Goal: Task Accomplishment & Management: Complete application form

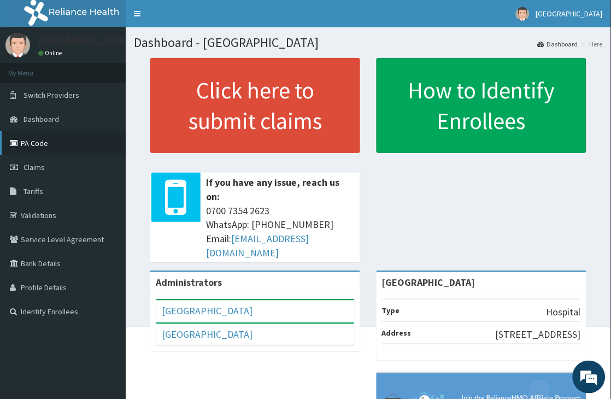
click at [36, 143] on link "PA Code" at bounding box center [63, 143] width 126 height 24
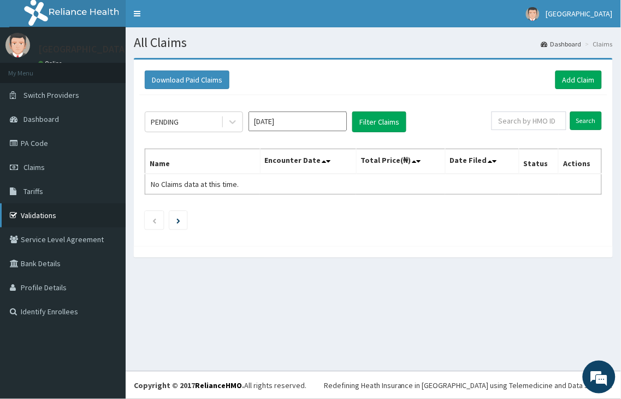
click at [36, 213] on link "Validations" at bounding box center [63, 215] width 126 height 24
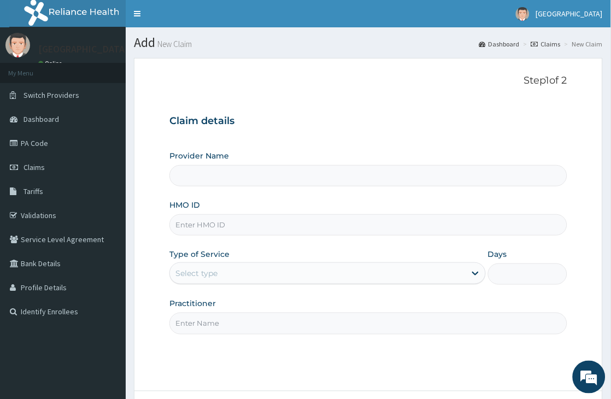
type input "[GEOGRAPHIC_DATA]"
type input "ENP/11429/A"
click at [268, 270] on div "Select type" at bounding box center [317, 272] width 295 height 17
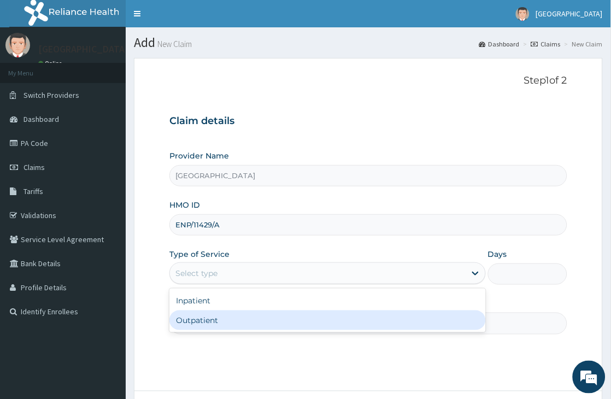
click at [274, 317] on div "Outpatient" at bounding box center [327, 320] width 316 height 20
type input "1"
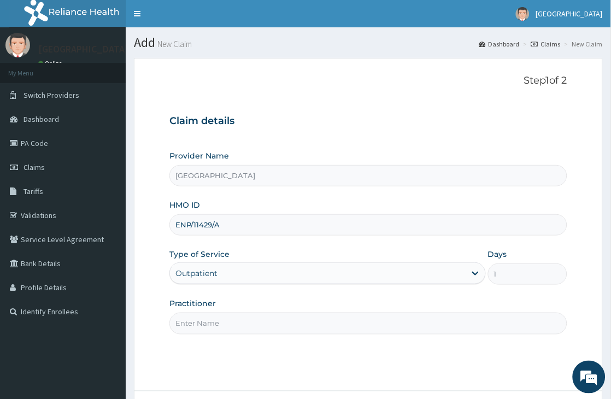
click at [330, 320] on input "Practitioner" at bounding box center [368, 322] width 398 height 21
type input "Dr Jimoh"
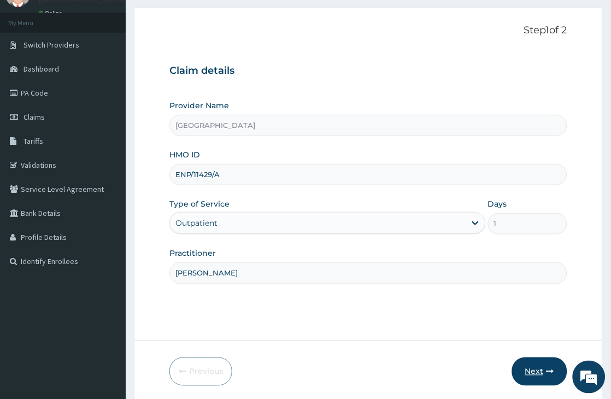
scroll to position [90, 0]
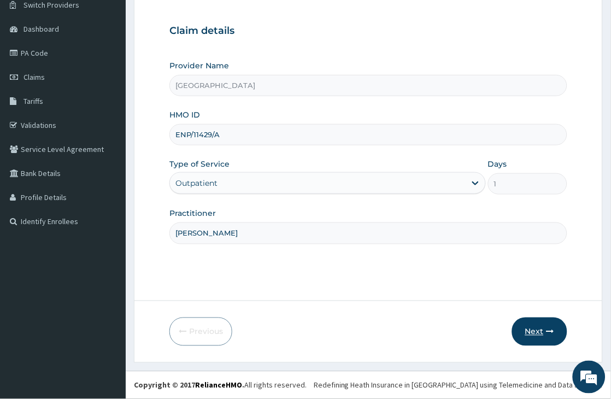
click at [543, 331] on button "Next" at bounding box center [539, 331] width 55 height 28
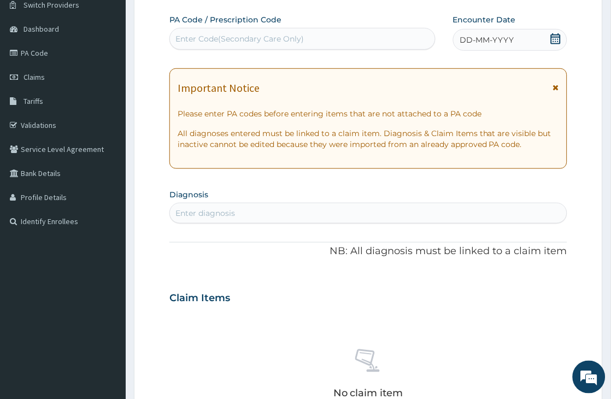
click at [557, 41] on icon at bounding box center [555, 38] width 11 height 11
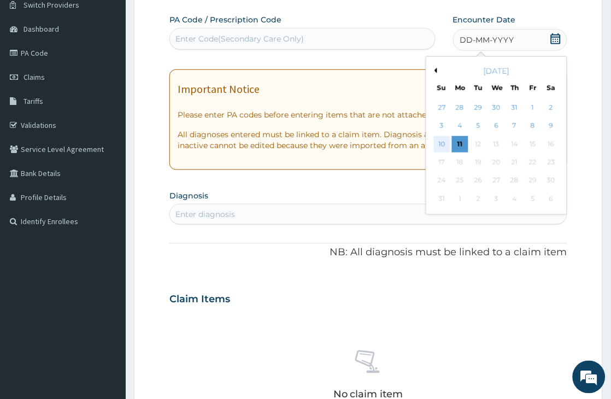
click at [438, 145] on div "10" at bounding box center [442, 144] width 16 height 16
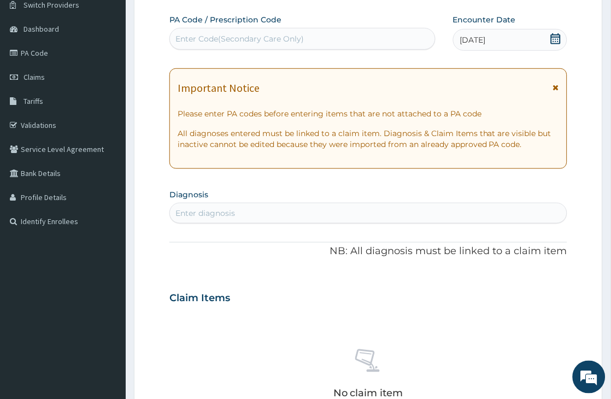
click at [283, 216] on div "Enter diagnosis" at bounding box center [368, 212] width 397 height 17
type input "PAIN"
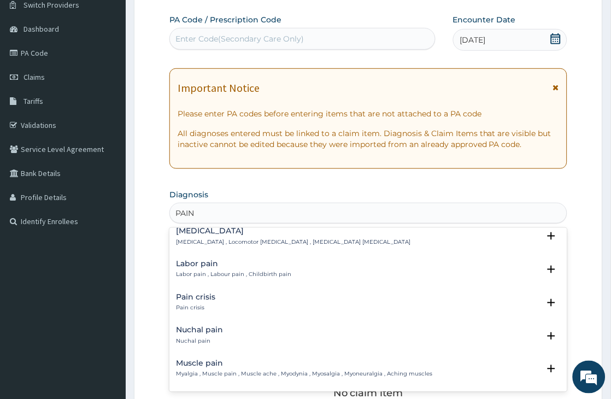
scroll to position [1396, 0]
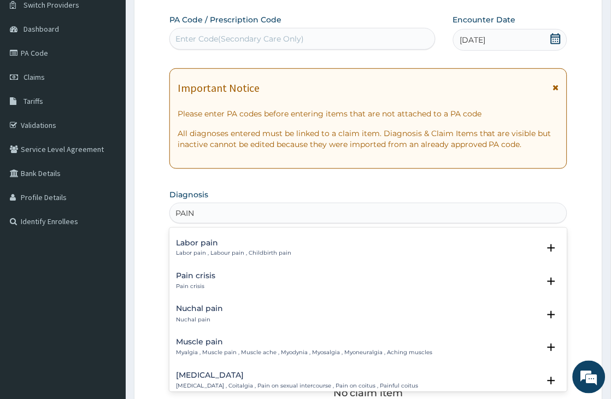
click at [203, 345] on h4 "Muscle pain" at bounding box center [304, 342] width 256 height 8
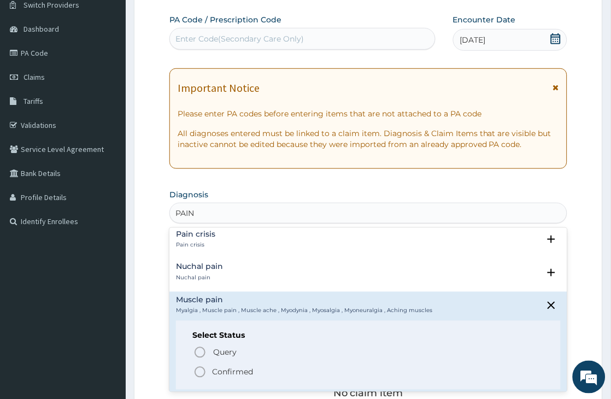
scroll to position [1573, 0]
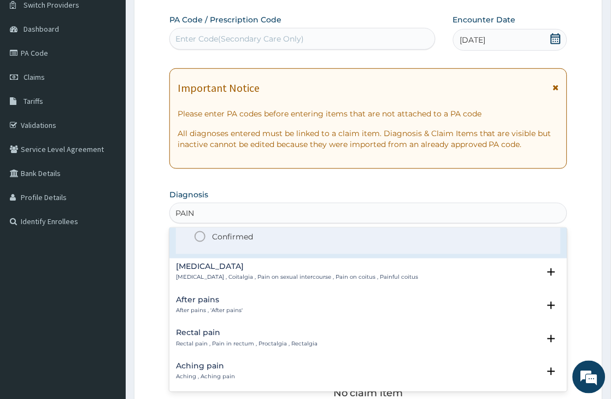
click at [195, 236] on circle "status option filled" at bounding box center [200, 237] width 10 height 10
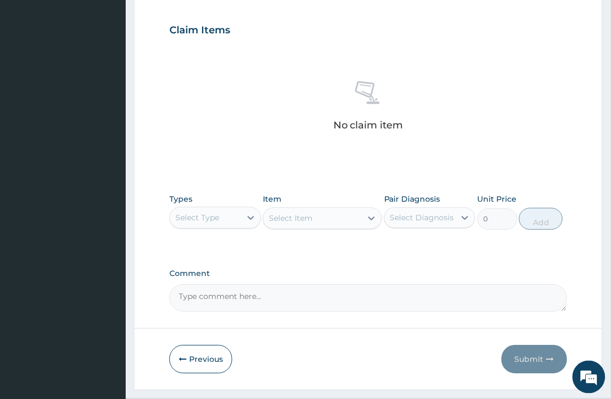
scroll to position [389, 0]
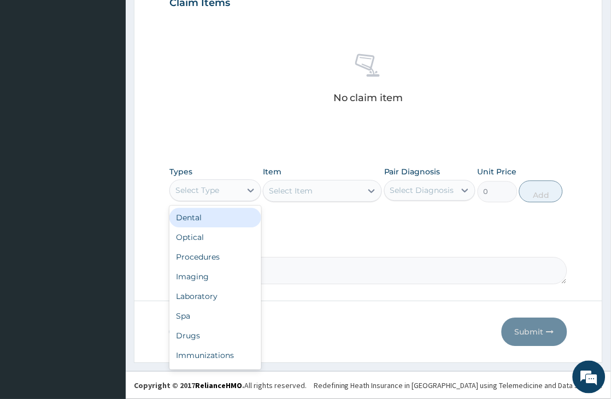
click at [222, 186] on div "Select Type" at bounding box center [205, 189] width 70 height 17
click at [222, 254] on div "Procedures" at bounding box center [214, 257] width 91 height 20
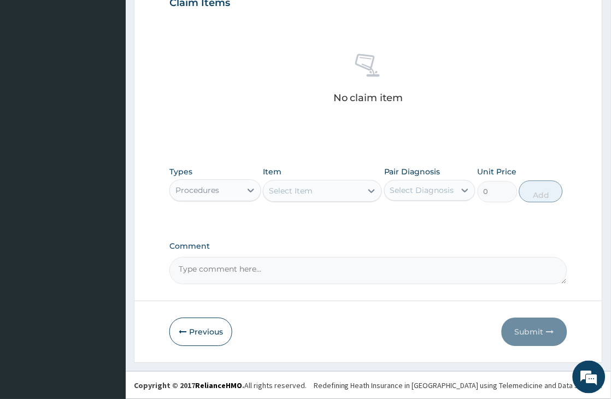
click at [311, 188] on div "Select Item" at bounding box center [291, 190] width 44 height 11
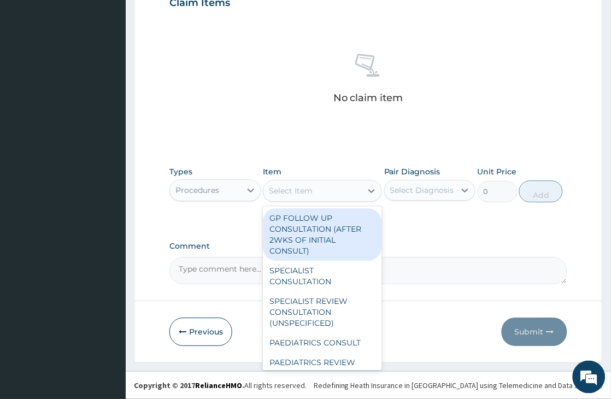
click at [310, 234] on div "GP FOLLOW UP CONSULTATION (AFTER 2WKS OF INITIAL CONSULT)" at bounding box center [322, 234] width 119 height 52
type input "1500"
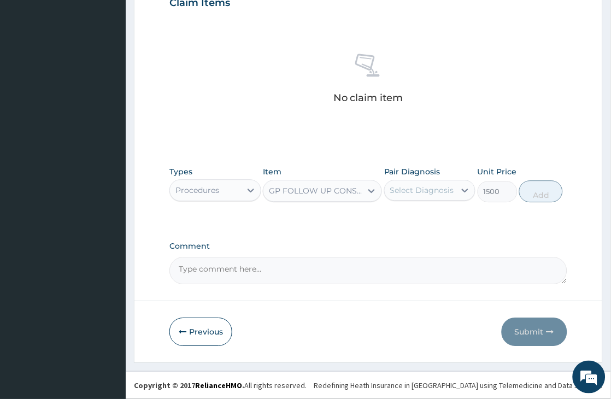
click at [409, 187] on div "Select Diagnosis" at bounding box center [422, 190] width 64 height 11
click at [416, 221] on label "Muscle pain" at bounding box center [425, 216] width 47 height 11
checkbox input "true"
drag, startPoint x: 545, startPoint y: 192, endPoint x: 552, endPoint y: 178, distance: 15.6
click at [545, 187] on button "Add" at bounding box center [541, 191] width 44 height 22
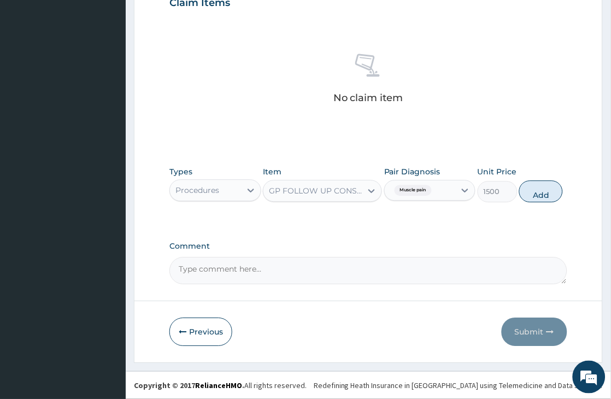
type input "0"
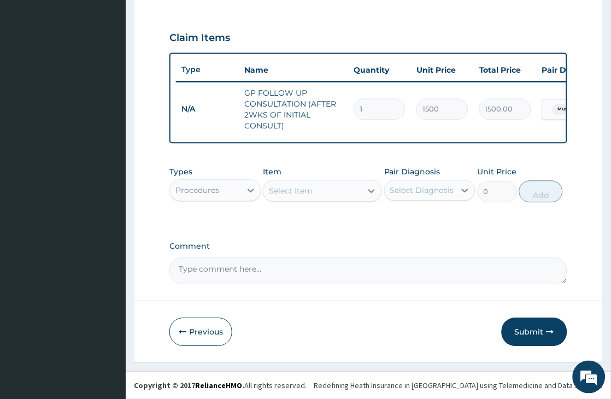
scroll to position [363, 0]
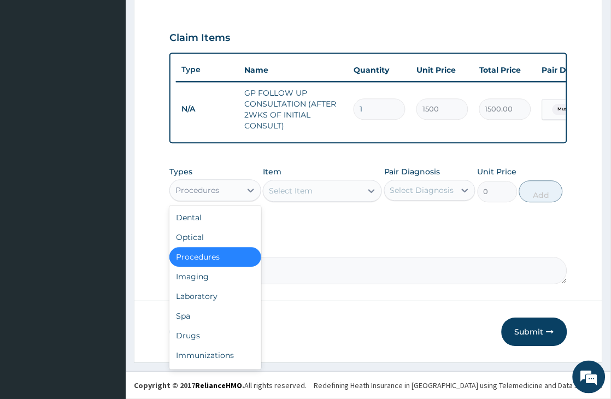
click at [224, 187] on div "Procedures" at bounding box center [205, 189] width 70 height 17
click at [221, 334] on div "Drugs" at bounding box center [214, 336] width 91 height 20
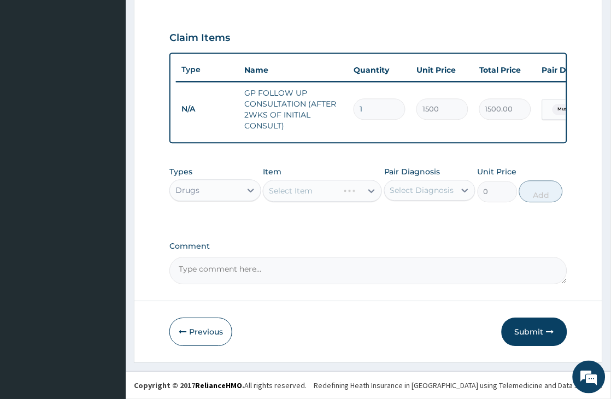
click at [285, 188] on div "Select Item" at bounding box center [322, 191] width 119 height 22
click at [285, 190] on div "Select Item" at bounding box center [291, 190] width 44 height 11
type input "DICLO"
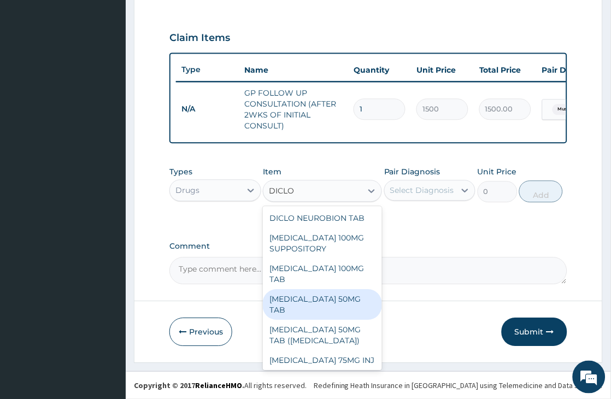
click at [359, 289] on div "DICLOFENAC 50MG TAB" at bounding box center [322, 304] width 119 height 31
type input "120"
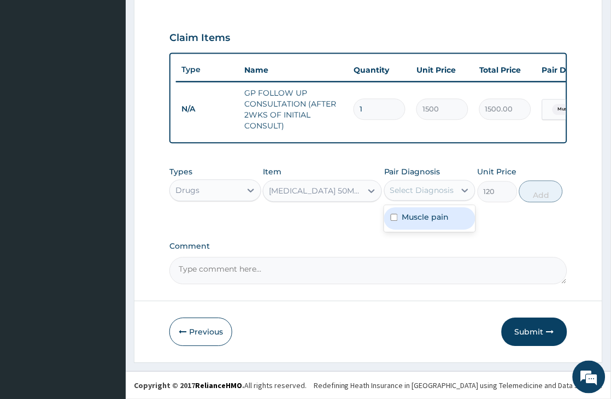
click at [411, 187] on div "Select Diagnosis" at bounding box center [422, 190] width 64 height 11
click at [404, 215] on label "Muscle pain" at bounding box center [425, 216] width 47 height 11
checkbox input "true"
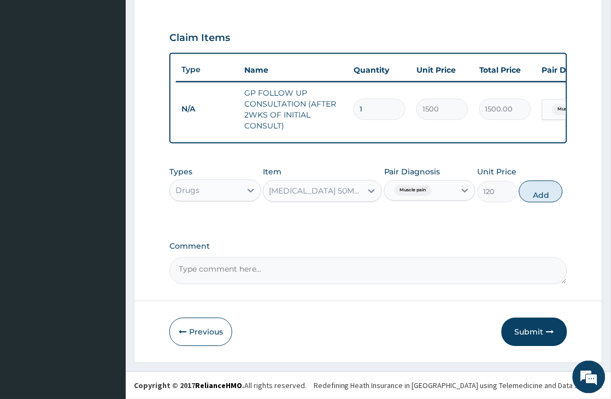
click at [542, 187] on button "Add" at bounding box center [541, 191] width 44 height 22
type input "0"
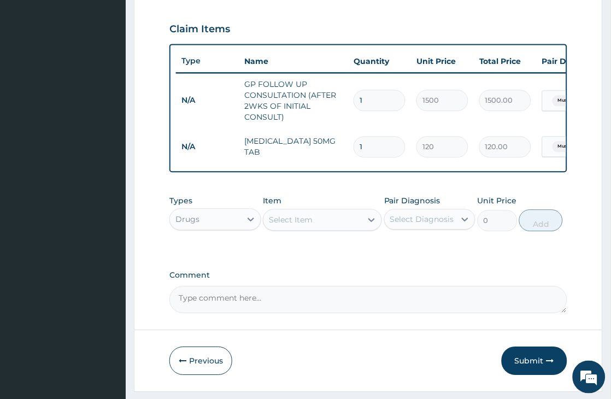
type input "10"
type input "1200.00"
type input "10"
click at [310, 225] on div "Select Item" at bounding box center [291, 219] width 44 height 11
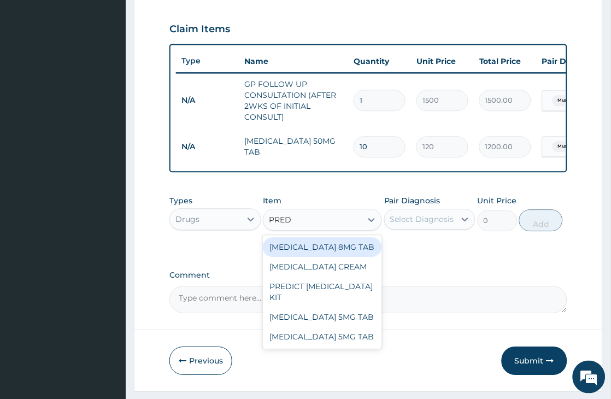
type input "PREDN"
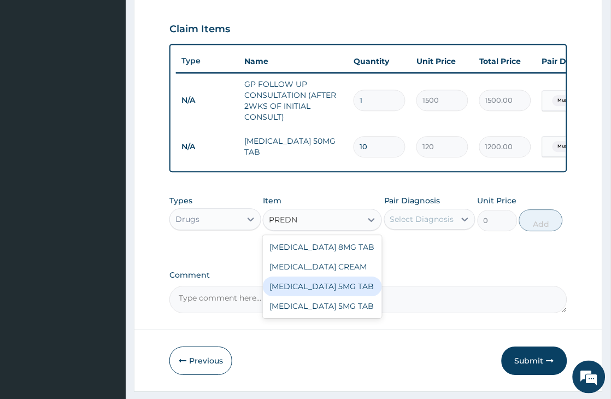
click at [359, 296] on div "PREDNISOLONE 5MG TAB" at bounding box center [322, 286] width 119 height 20
type input "100"
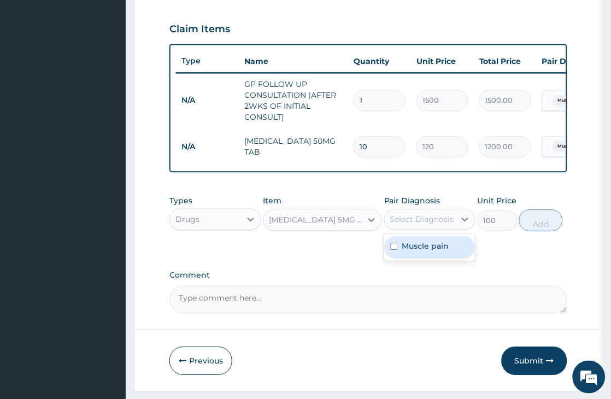
click at [434, 224] on div "Select Diagnosis" at bounding box center [422, 219] width 64 height 11
click at [427, 251] on label "Muscle pain" at bounding box center [425, 245] width 47 height 11
checkbox input "true"
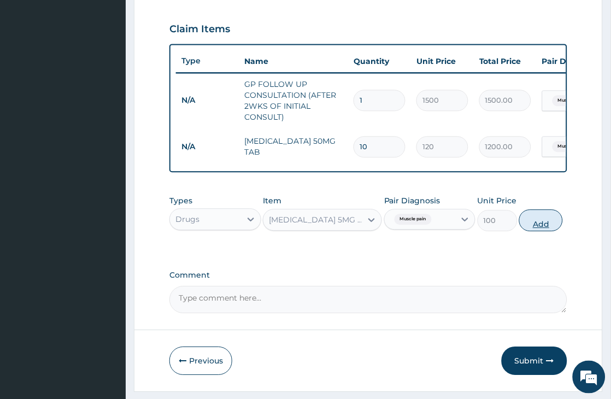
click at [547, 231] on button "Add" at bounding box center [541, 220] width 44 height 22
type input "0"
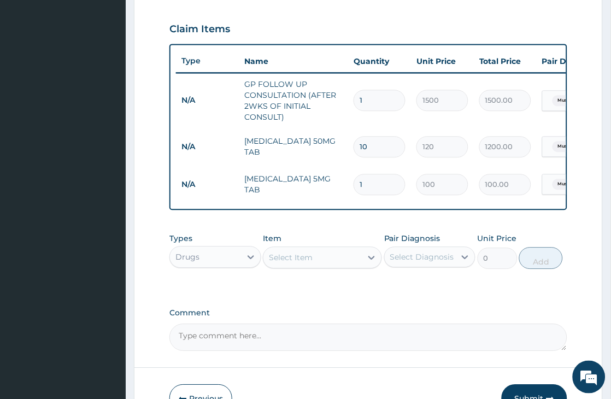
type input "0.00"
type input "5"
type input "500.00"
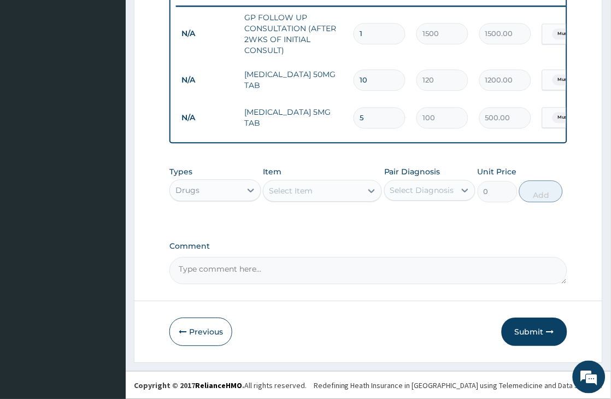
scroll to position [439, 0]
type input "5"
click at [525, 334] on button "Submit" at bounding box center [534, 331] width 66 height 28
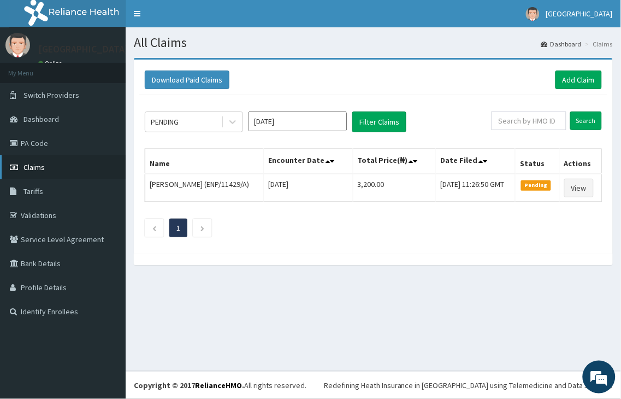
click at [32, 165] on span "Claims" at bounding box center [33, 167] width 21 height 10
click at [580, 75] on link "Add Claim" at bounding box center [578, 79] width 46 height 19
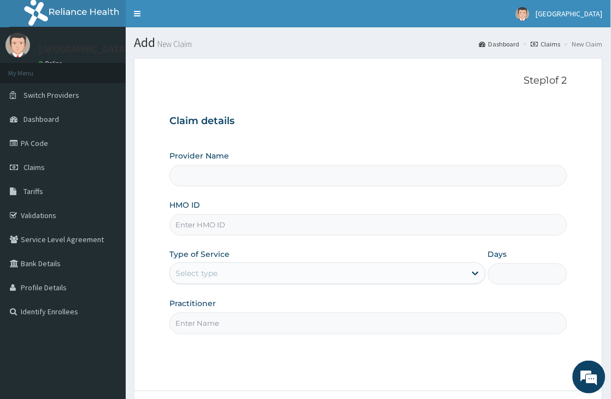
click at [241, 221] on input "HMO ID" at bounding box center [368, 224] width 398 height 21
type input "[GEOGRAPHIC_DATA]"
type input "SEA/14327/A"
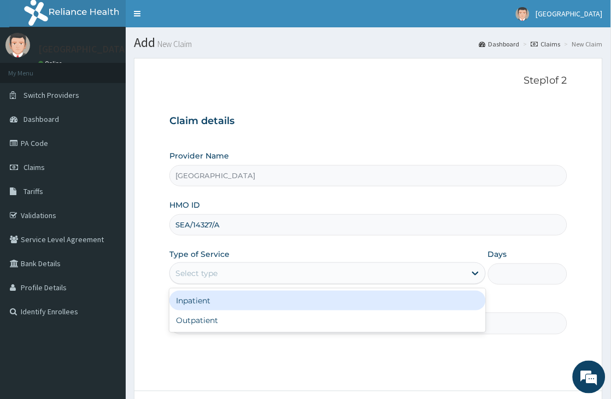
click at [355, 269] on div "Select type" at bounding box center [317, 272] width 295 height 17
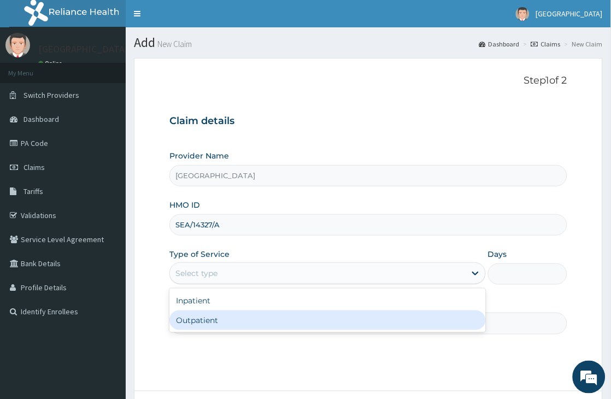
click at [347, 326] on div "Outpatient" at bounding box center [327, 320] width 316 height 20
type input "1"
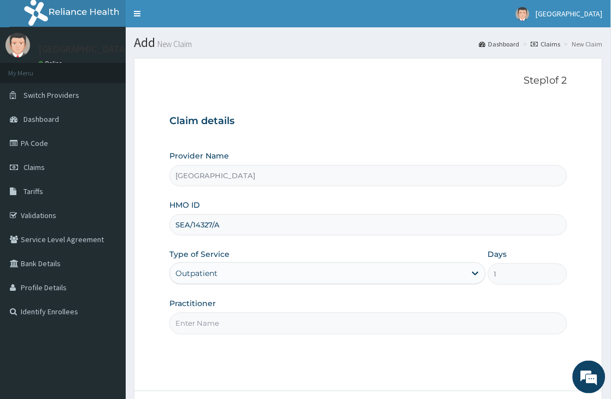
click at [353, 330] on input "Practitioner" at bounding box center [368, 322] width 398 height 21
type input "Dr Olaoye"
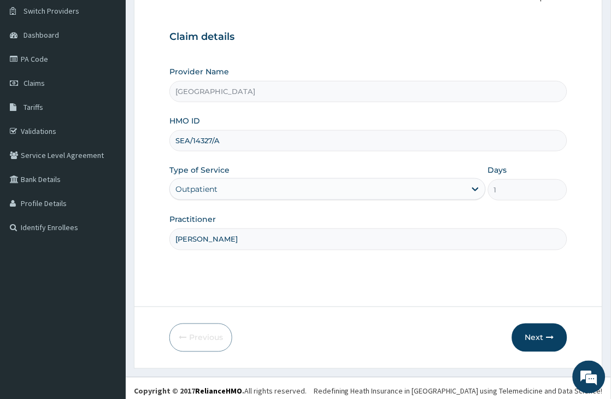
scroll to position [90, 0]
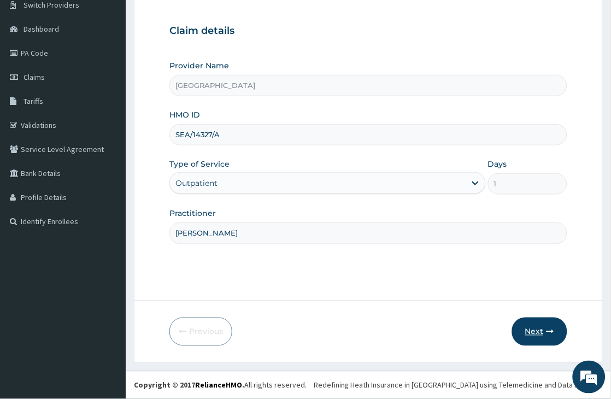
click at [537, 330] on button "Next" at bounding box center [539, 331] width 55 height 28
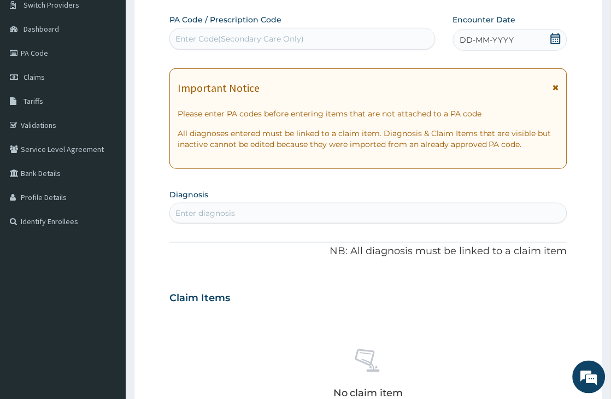
click at [557, 40] on icon at bounding box center [555, 38] width 11 height 11
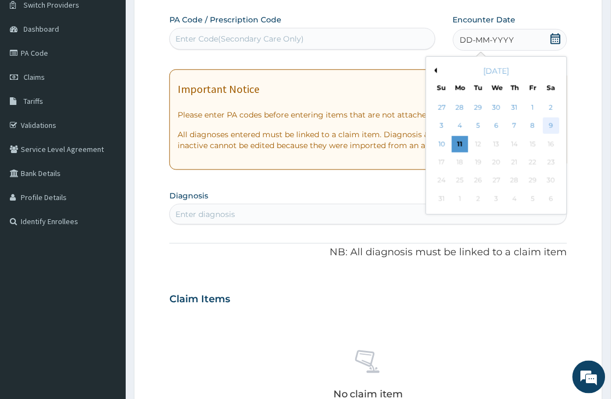
click at [545, 125] on div "9" at bounding box center [551, 126] width 16 height 16
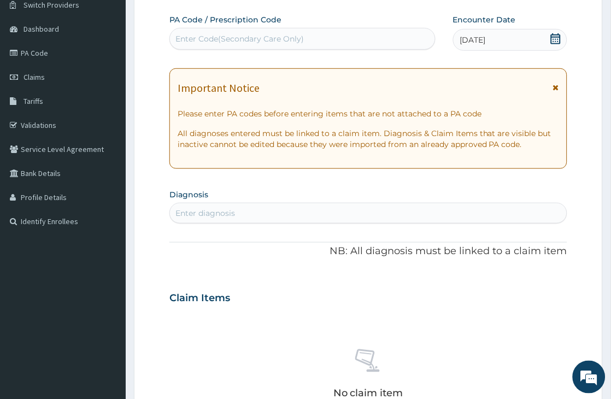
click at [213, 210] on div "Enter diagnosis" at bounding box center [205, 213] width 60 height 11
type input "MALAR"
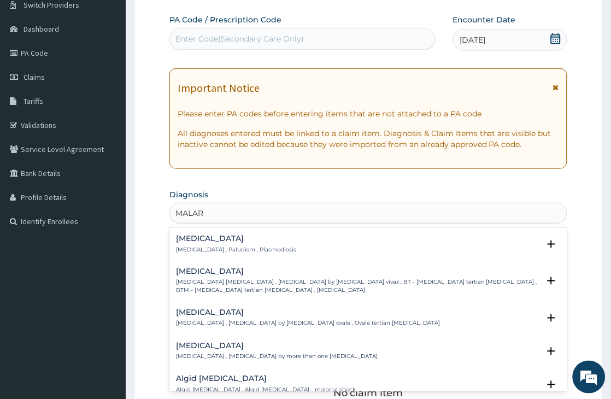
click at [211, 238] on h4 "Malaria" at bounding box center [236, 238] width 120 height 8
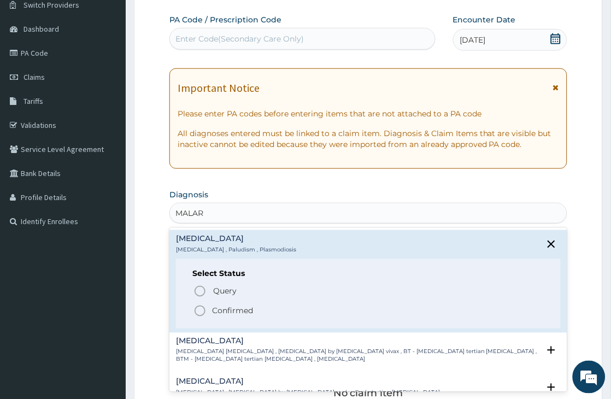
click at [201, 309] on icon "status option filled" at bounding box center [199, 310] width 13 height 13
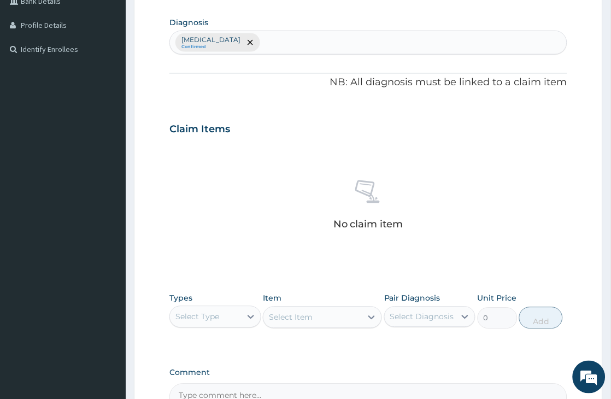
scroll to position [272, 0]
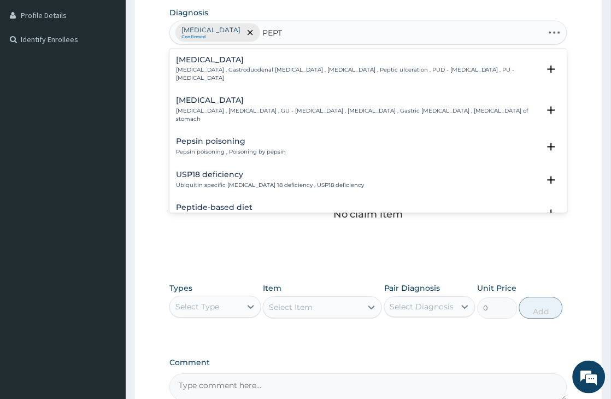
type input "PEPTI"
click at [197, 61] on h4 "Peptic ulcer" at bounding box center [357, 60] width 363 height 8
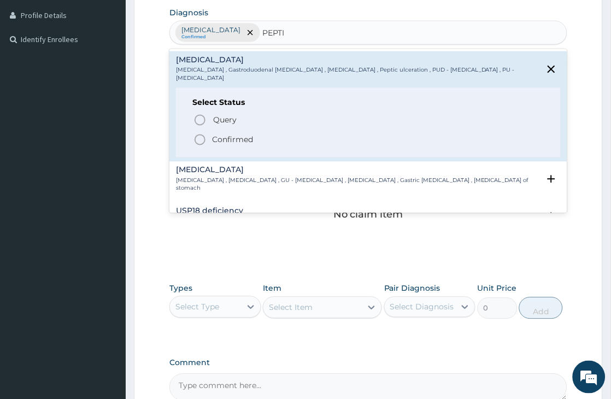
click at [197, 133] on icon "status option filled" at bounding box center [199, 139] width 13 height 13
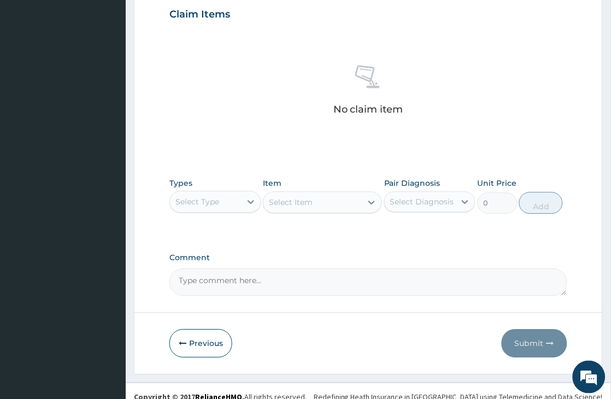
scroll to position [389, 0]
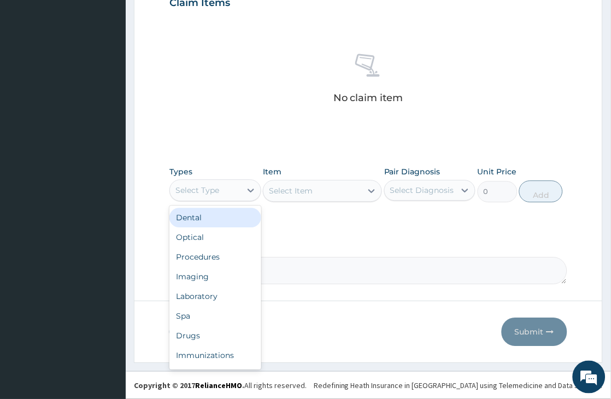
click at [219, 193] on div "Select Type" at bounding box center [197, 190] width 44 height 11
drag, startPoint x: 219, startPoint y: 253, endPoint x: 241, endPoint y: 243, distance: 24.2
click at [218, 253] on div "Procedures" at bounding box center [214, 257] width 91 height 20
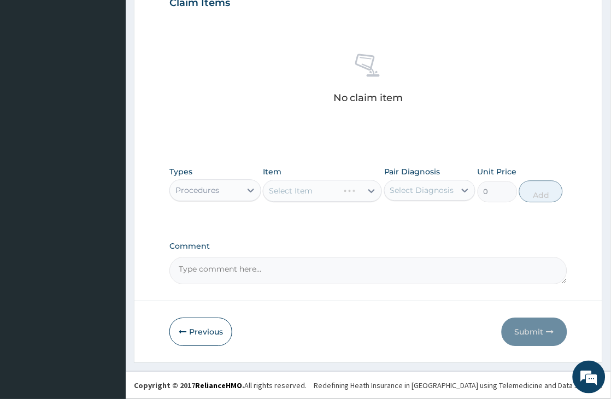
click at [316, 188] on div "Select Item" at bounding box center [322, 191] width 119 height 22
click at [297, 190] on div "Select Item" at bounding box center [291, 190] width 44 height 11
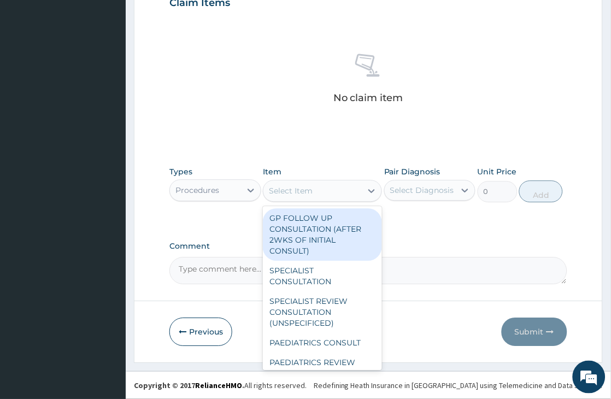
click at [304, 228] on div "GP FOLLOW UP CONSULTATION (AFTER 2WKS OF INITIAL CONSULT)" at bounding box center [322, 234] width 119 height 52
type input "1500"
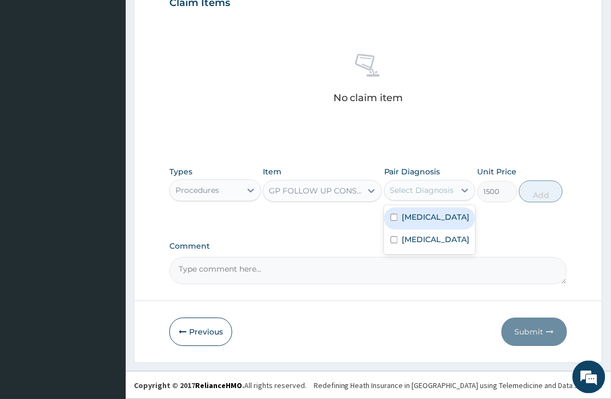
click at [424, 186] on div "Select Diagnosis" at bounding box center [422, 190] width 64 height 11
click at [418, 220] on label "Malaria" at bounding box center [436, 216] width 68 height 11
checkbox input "true"
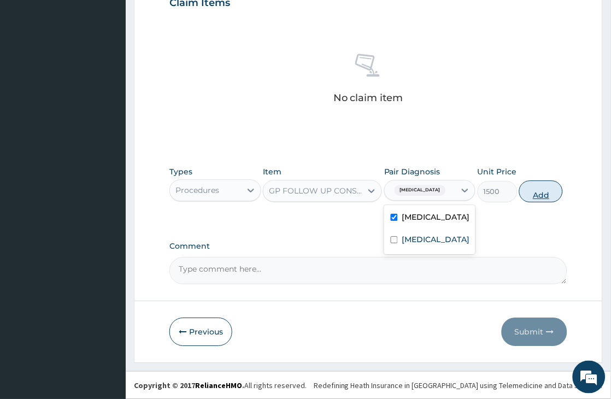
click at [541, 188] on button "Add" at bounding box center [541, 191] width 44 height 22
type input "0"
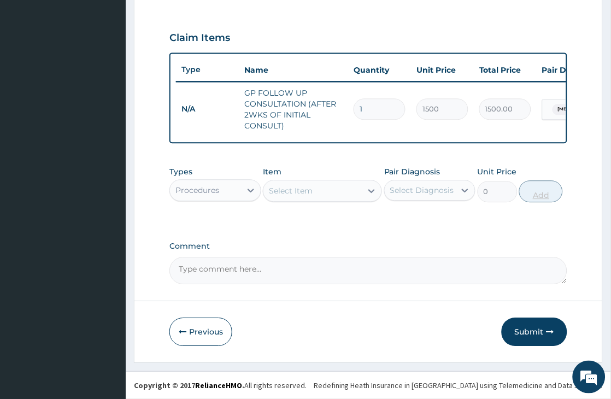
scroll to position [363, 0]
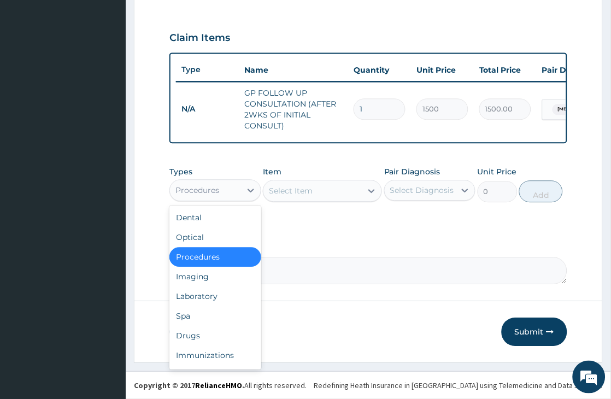
click at [210, 189] on div "Procedures" at bounding box center [197, 190] width 44 height 11
click at [216, 298] on div "Laboratory" at bounding box center [214, 296] width 91 height 20
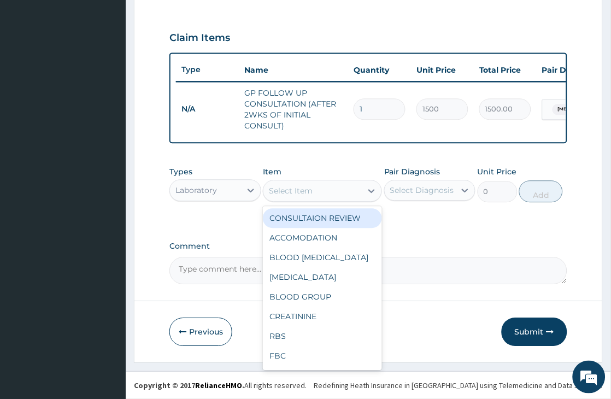
click at [303, 188] on div "Select Item" at bounding box center [291, 190] width 44 height 11
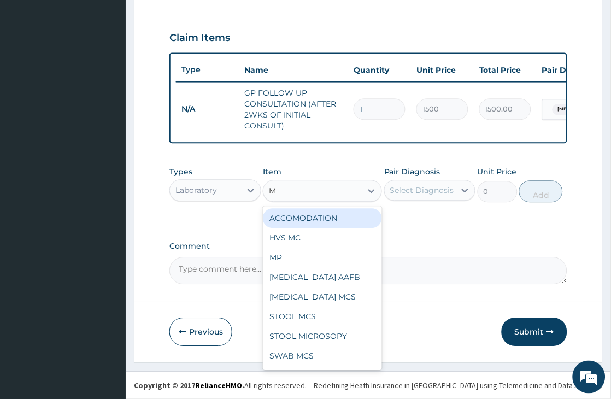
type input "MP"
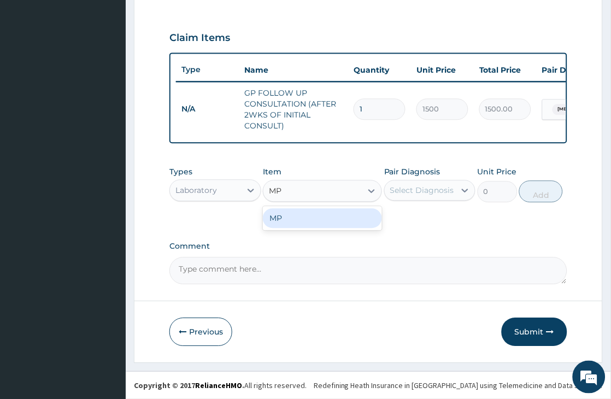
click at [355, 217] on div "MP" at bounding box center [322, 218] width 119 height 20
type input "1500"
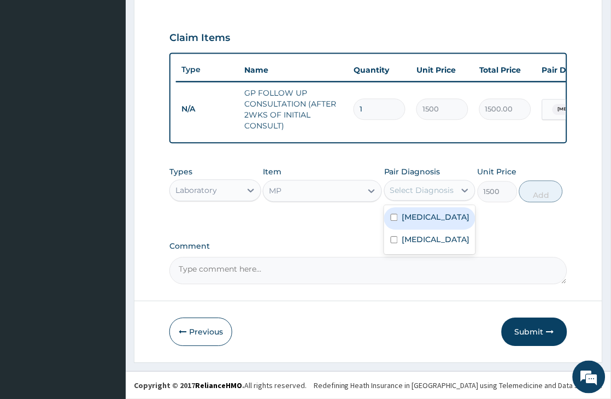
click at [434, 188] on div "Select Diagnosis" at bounding box center [422, 190] width 64 height 11
click at [432, 220] on div "Malaria" at bounding box center [429, 218] width 91 height 22
checkbox input "true"
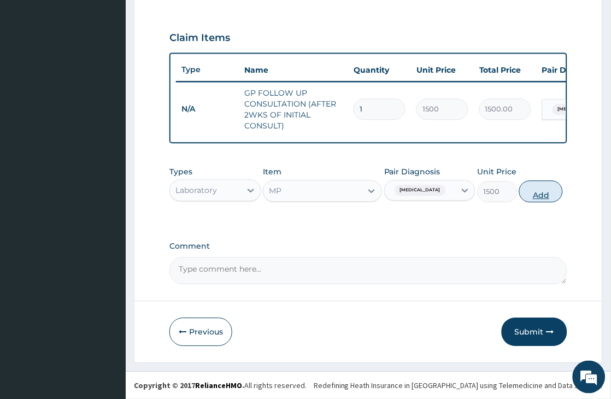
click at [533, 184] on button "Add" at bounding box center [541, 191] width 44 height 22
type input "0"
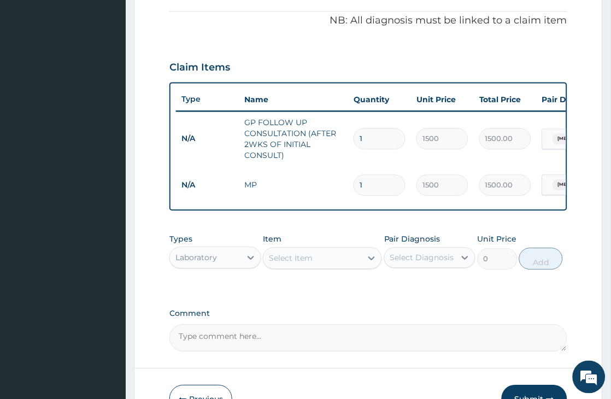
scroll to position [302, 0]
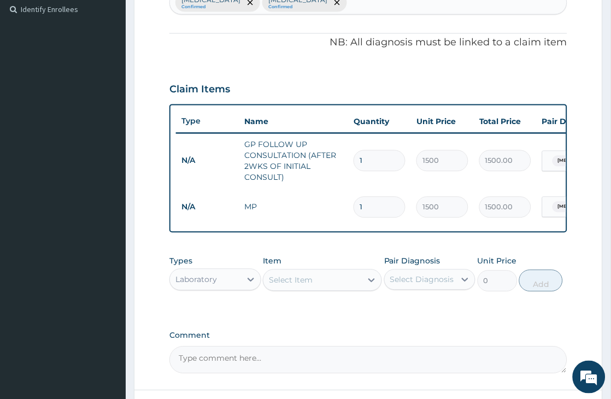
click at [220, 288] on div "Laboratory" at bounding box center [205, 279] width 70 height 17
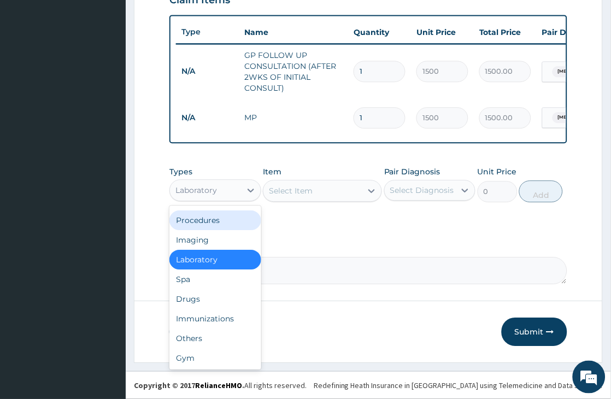
scroll to position [401, 0]
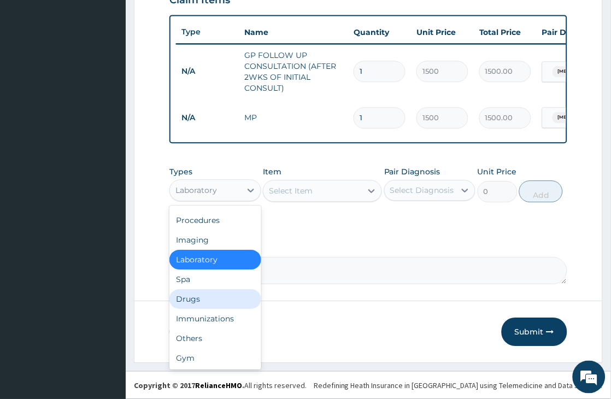
click at [217, 301] on div "Drugs" at bounding box center [214, 299] width 91 height 20
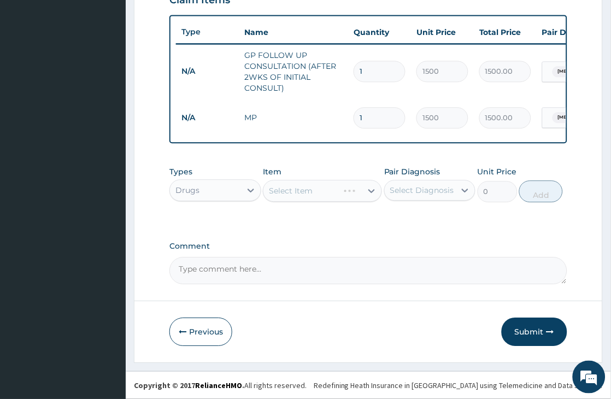
click at [280, 181] on div "Select Item" at bounding box center [322, 191] width 119 height 22
click at [283, 188] on div "Select Item" at bounding box center [291, 190] width 44 height 11
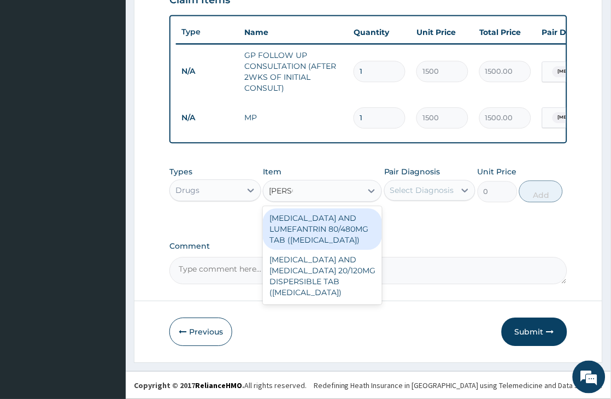
type input "COART"
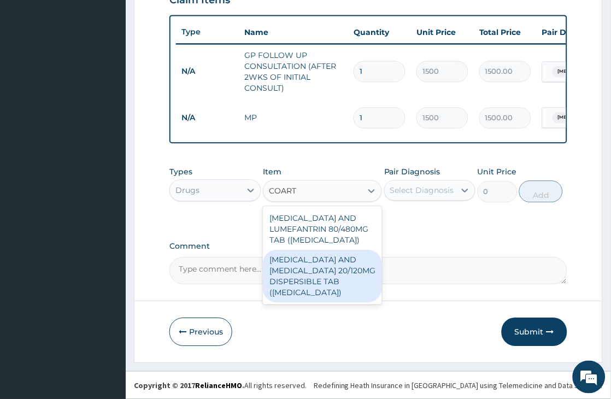
click at [351, 270] on div "ARTEMETHER AND LUMEFANTRINE 20/120MG DISPERSIBLE TAB (COARTEM)" at bounding box center [322, 276] width 119 height 52
type input "200"
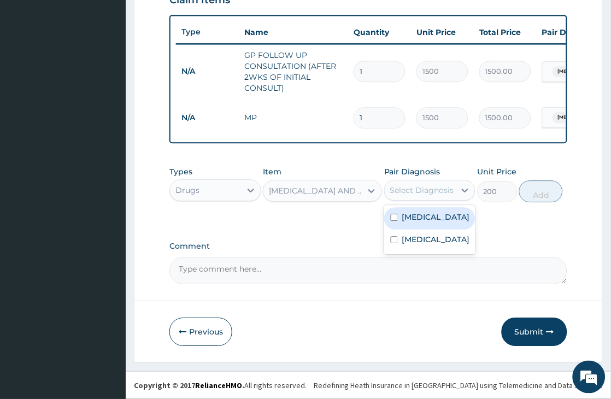
click at [439, 186] on div "Select Diagnosis" at bounding box center [422, 190] width 64 height 11
click at [440, 215] on div "Malaria" at bounding box center [429, 218] width 91 height 22
checkbox input "true"
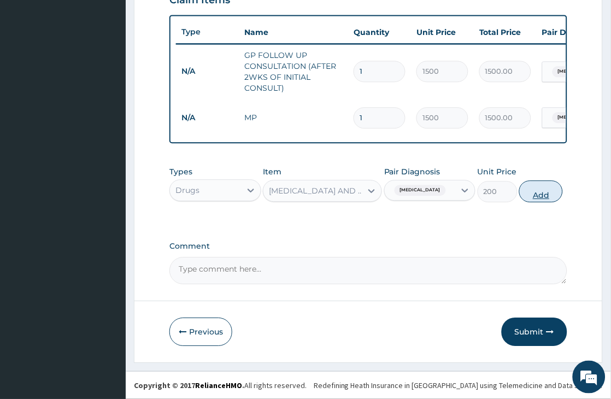
click at [536, 187] on button "Add" at bounding box center [541, 191] width 44 height 22
type input "0"
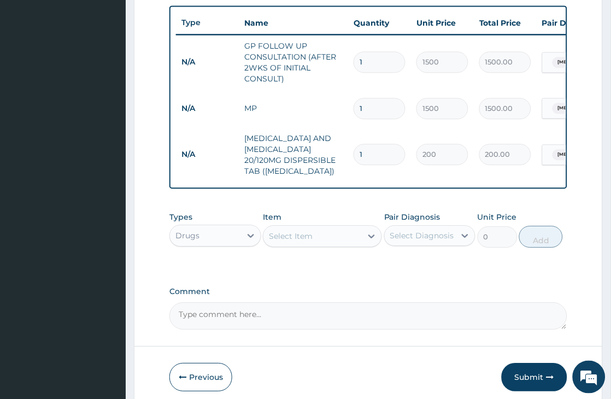
type input "0.00"
type input "2"
type input "400.00"
type input "24"
type input "4800.00"
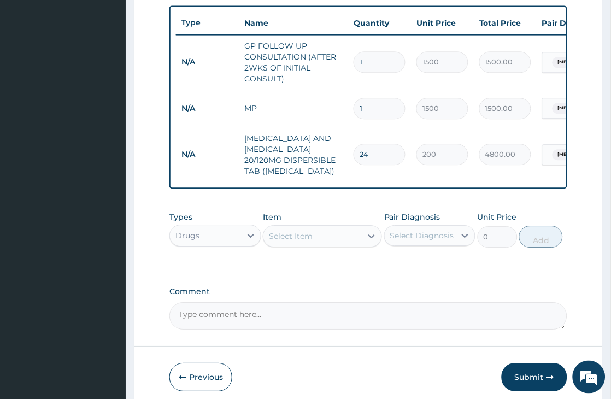
type input "24"
click at [285, 241] on div "Select Item" at bounding box center [291, 235] width 44 height 11
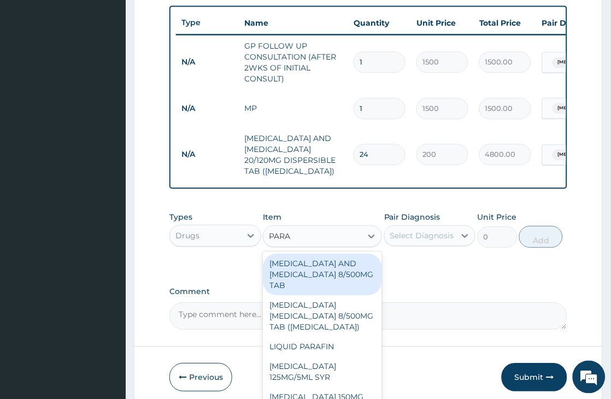
type input "PARAC"
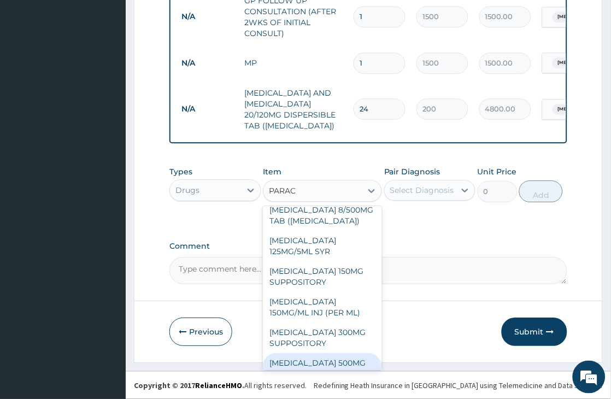
scroll to position [107, 0]
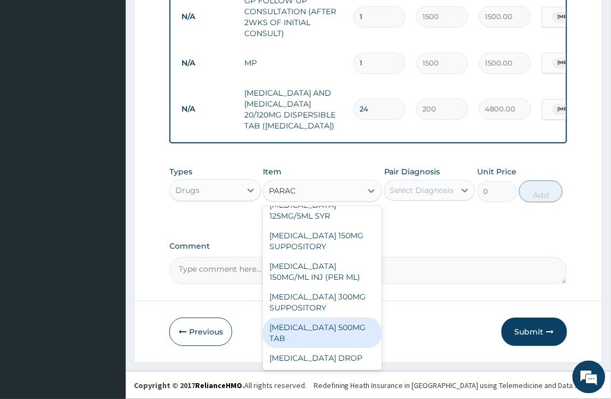
click at [352, 332] on div "PARACETAMOL 500MG TAB" at bounding box center [322, 332] width 119 height 31
type input "25"
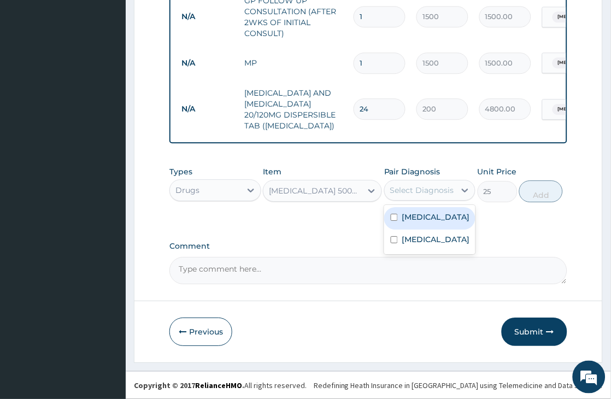
click at [428, 194] on div "Select Diagnosis" at bounding box center [422, 190] width 64 height 11
click at [422, 215] on label "Malaria" at bounding box center [436, 216] width 68 height 11
checkbox input "true"
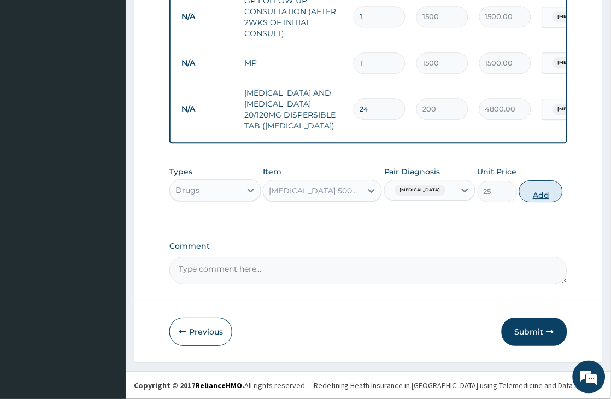
click at [542, 190] on button "Add" at bounding box center [541, 191] width 44 height 22
type input "0"
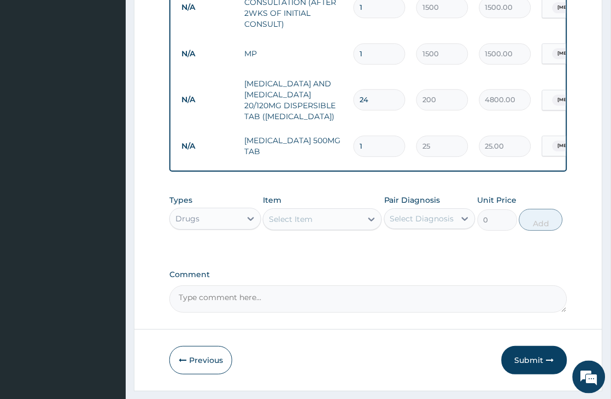
type input "18"
type input "450.00"
type input "18"
click at [322, 227] on div "Select Item" at bounding box center [312, 218] width 98 height 17
type input "MIST"
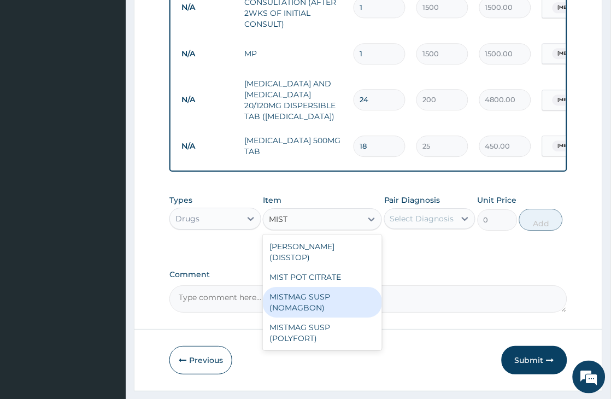
click at [345, 301] on div "MISTMAG SUSP (NOMAGBON)" at bounding box center [322, 302] width 119 height 31
type input "1500"
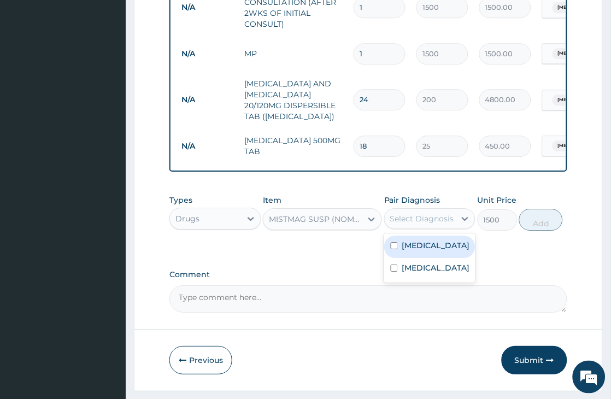
click at [430, 224] on div "Select Diagnosis" at bounding box center [422, 218] width 64 height 11
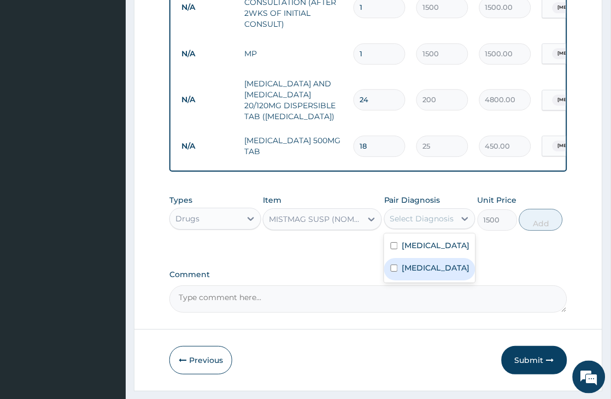
click at [436, 273] on label "Peptic ulcer" at bounding box center [436, 267] width 68 height 11
checkbox input "true"
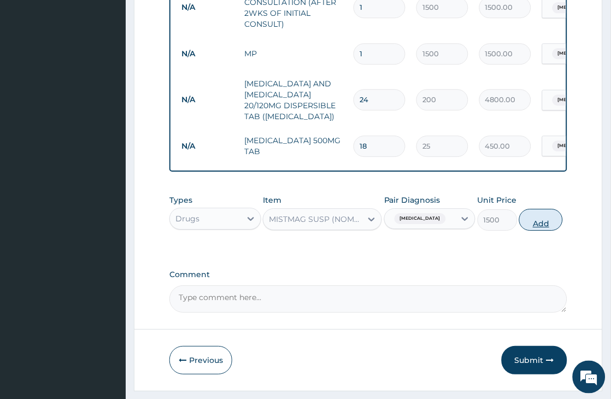
click at [536, 228] on button "Add" at bounding box center [541, 220] width 44 height 22
type input "0"
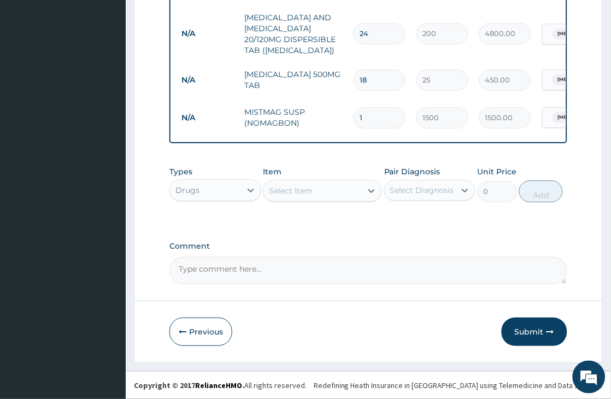
scroll to position [531, 0]
click at [534, 329] on button "Submit" at bounding box center [534, 331] width 66 height 28
click at [528, 332] on button "Submit" at bounding box center [534, 331] width 66 height 28
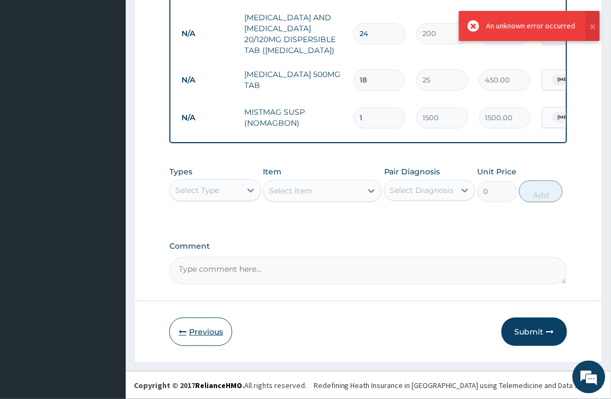
click at [206, 329] on button "Previous" at bounding box center [200, 331] width 63 height 28
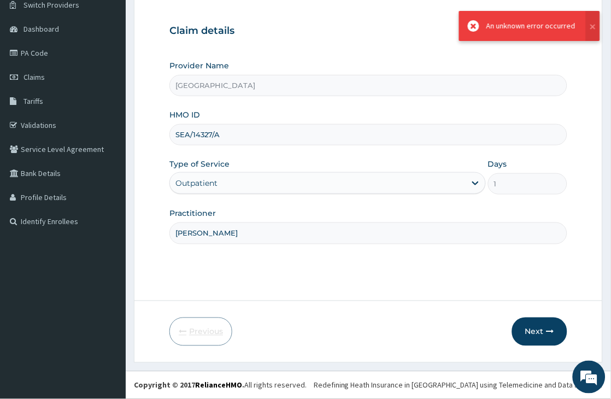
scroll to position [90, 0]
click at [535, 332] on button "Next" at bounding box center [539, 331] width 55 height 28
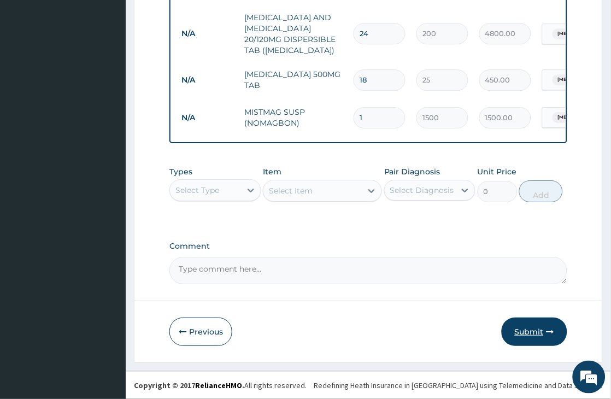
scroll to position [531, 0]
click at [529, 326] on button "Submit" at bounding box center [534, 331] width 66 height 28
click at [203, 335] on button "Previous" at bounding box center [200, 331] width 63 height 28
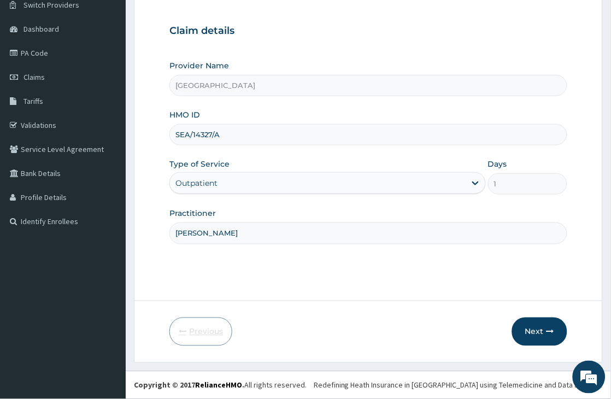
scroll to position [90, 0]
click at [234, 135] on input "SEA/14327/A" at bounding box center [368, 134] width 398 height 21
click at [183, 133] on input "SEA/14327/A" at bounding box center [368, 134] width 398 height 21
type input "SFA/14327/A"
click at [543, 334] on button "Next" at bounding box center [539, 331] width 55 height 28
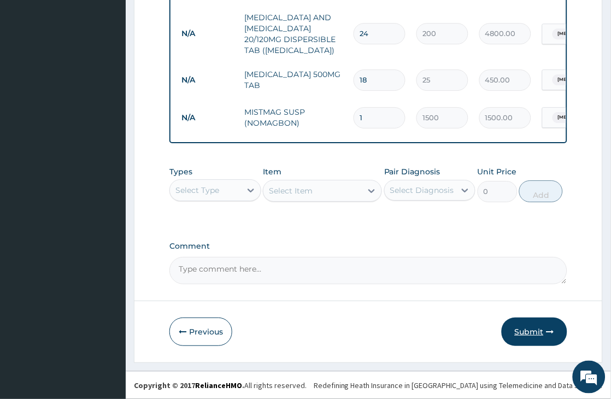
click at [534, 332] on button "Submit" at bounding box center [534, 331] width 66 height 28
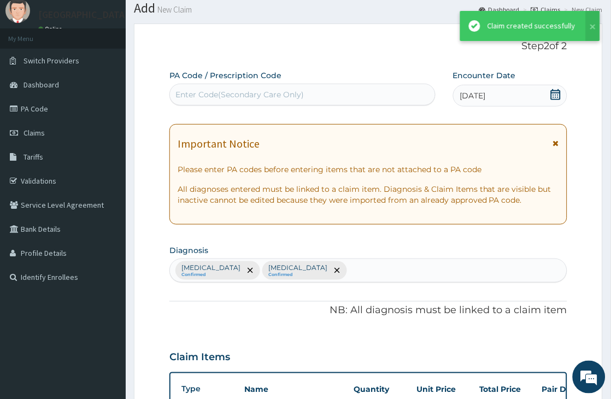
scroll to position [531, 0]
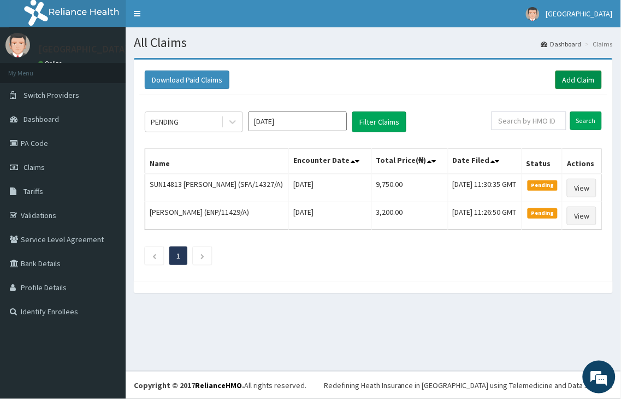
click at [577, 78] on link "Add Claim" at bounding box center [578, 79] width 46 height 19
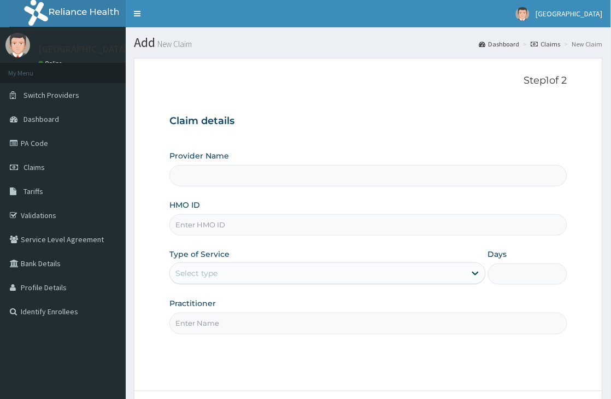
click at [253, 226] on input "HMO ID" at bounding box center [368, 224] width 398 height 21
type input "[GEOGRAPHIC_DATA]"
type input "XIA/10633/A"
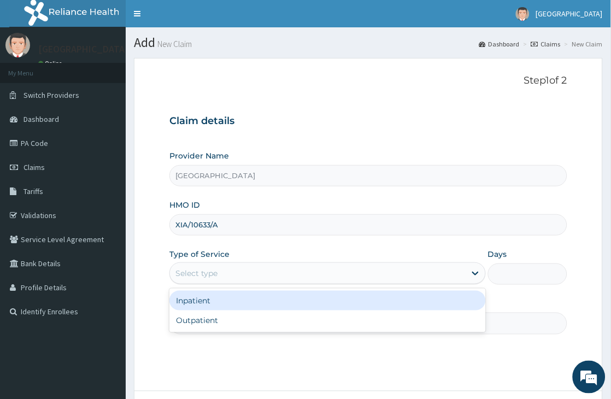
click at [259, 280] on div "Select type" at bounding box center [317, 272] width 295 height 17
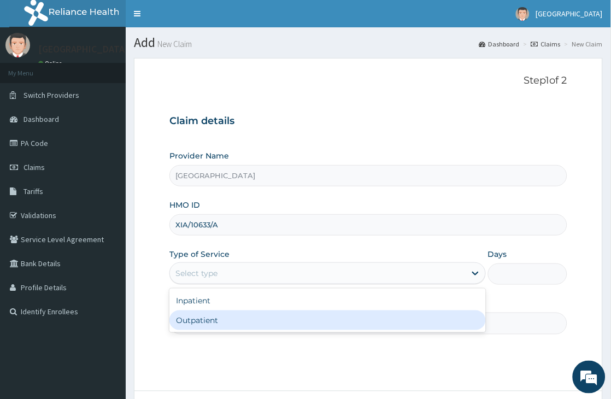
click at [241, 322] on div "Outpatient" at bounding box center [327, 320] width 316 height 20
type input "1"
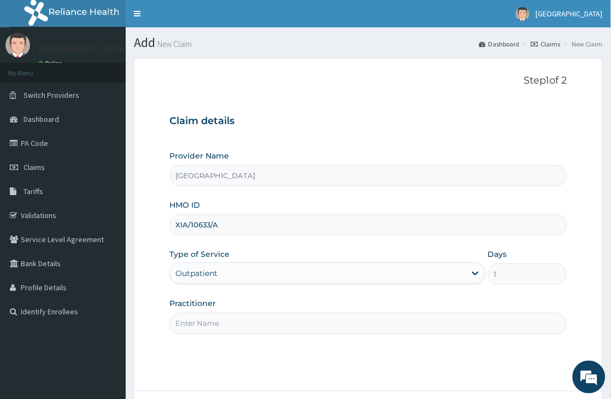
click at [250, 318] on input "Practitioner" at bounding box center [368, 322] width 398 height 21
click at [247, 321] on input "Practitioner" at bounding box center [368, 322] width 398 height 21
type input "Dr Omotosho"
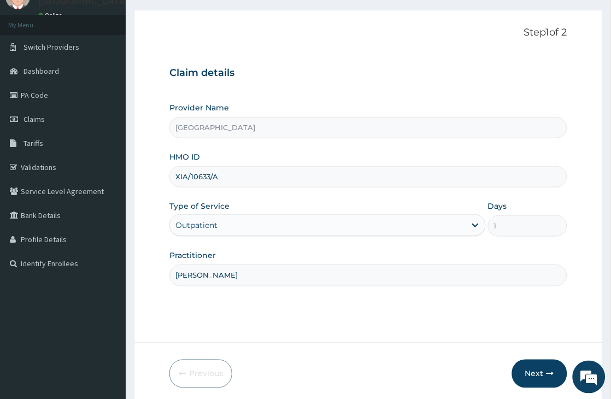
scroll to position [90, 0]
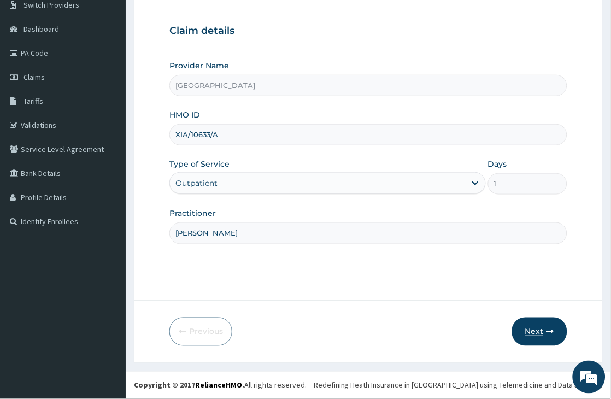
click at [549, 326] on button "Next" at bounding box center [539, 331] width 55 height 28
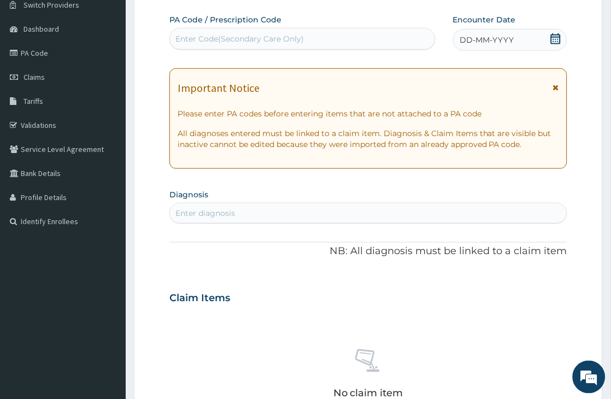
click at [554, 35] on icon at bounding box center [555, 38] width 11 height 11
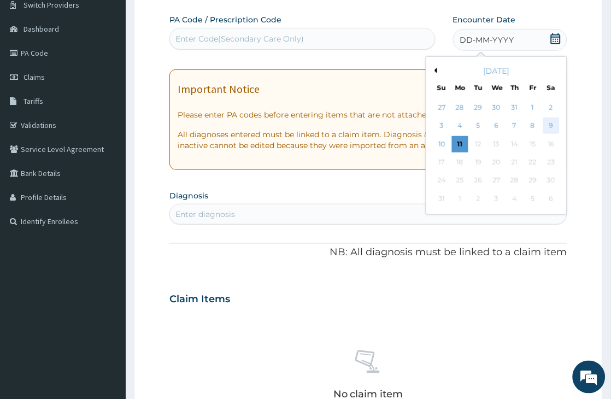
click at [551, 123] on div "9" at bounding box center [551, 126] width 16 height 16
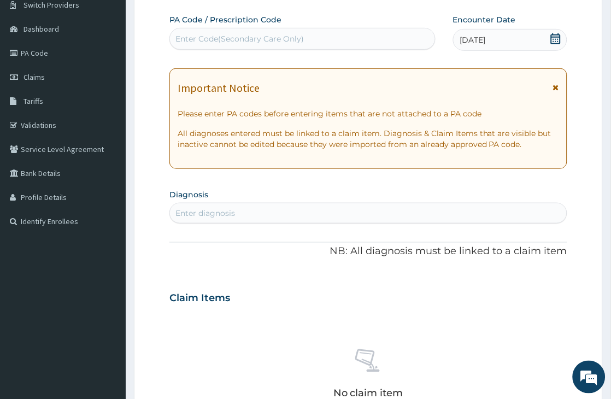
click at [216, 211] on div "Enter diagnosis" at bounding box center [205, 213] width 60 height 11
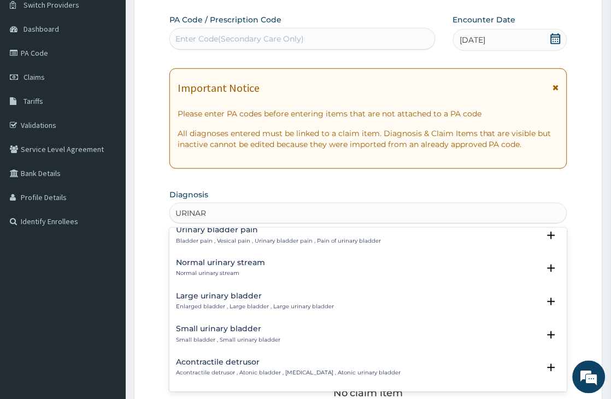
scroll to position [849, 0]
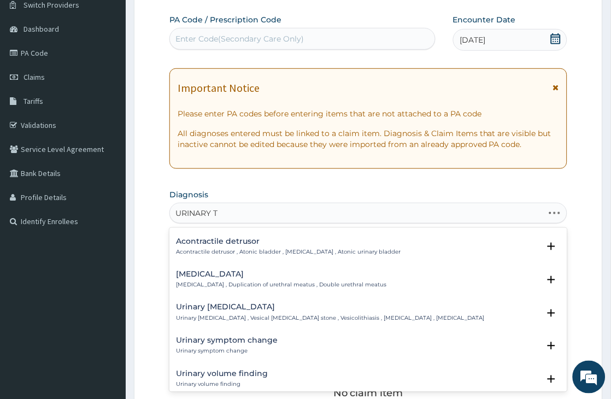
type input "URINARY TR"
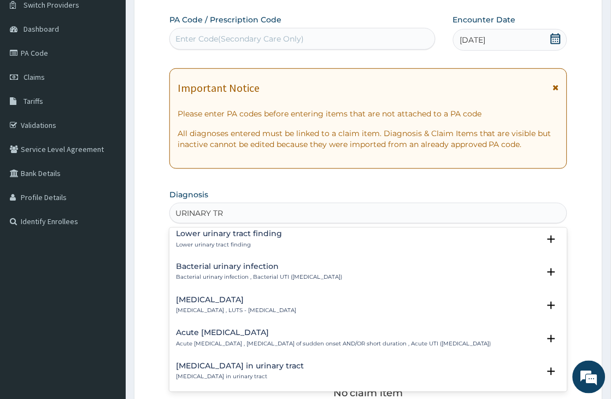
scroll to position [364, 0]
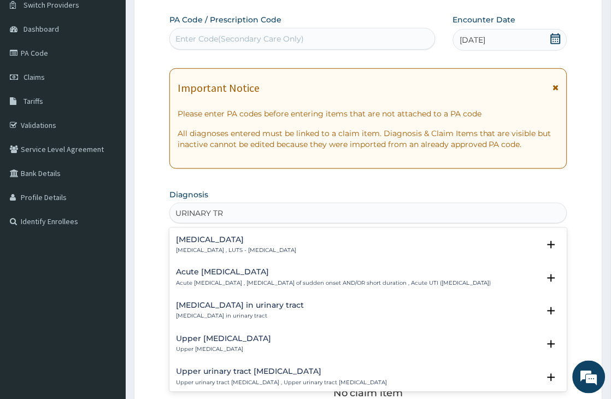
click at [216, 268] on h4 "Acute urinary tract infection" at bounding box center [333, 272] width 315 height 8
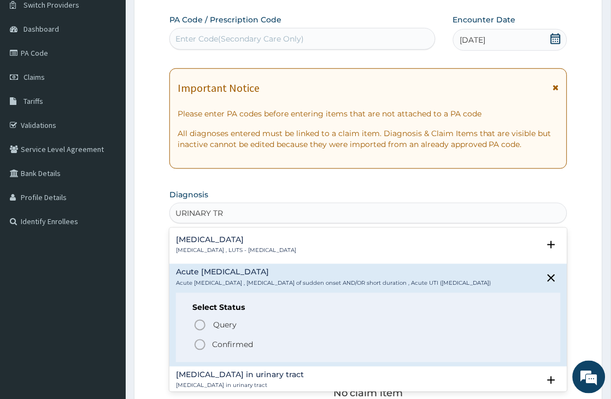
click at [199, 344] on icon "status option filled" at bounding box center [199, 344] width 13 height 13
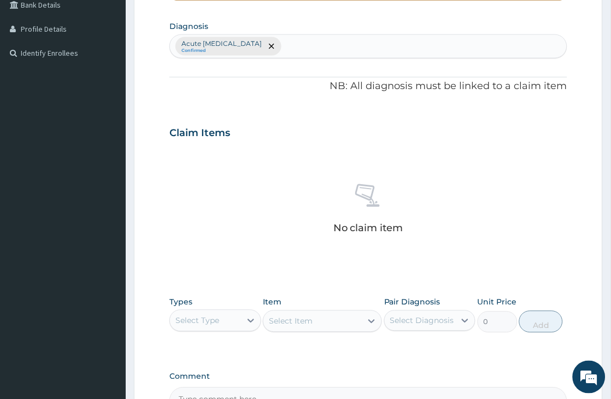
scroll to position [272, 0]
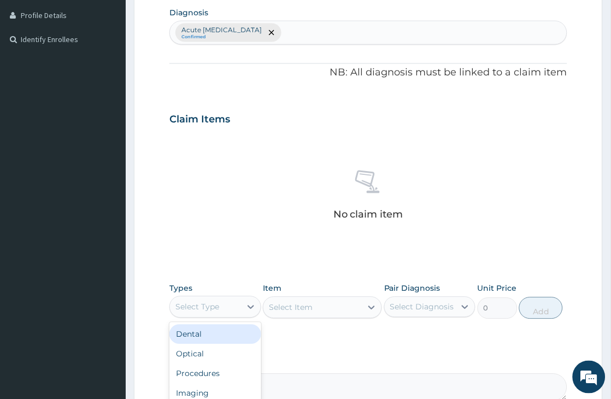
click at [214, 306] on div "Select Type" at bounding box center [197, 306] width 44 height 11
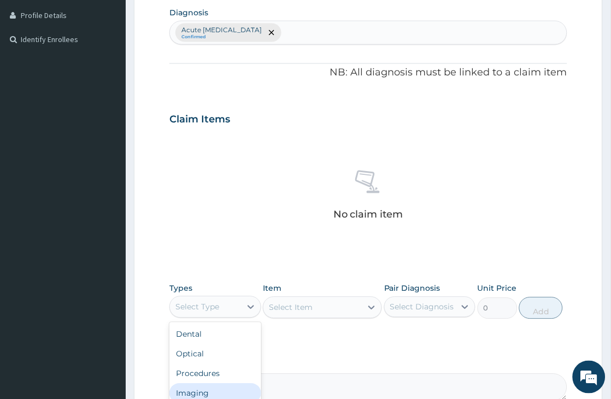
scroll to position [37, 0]
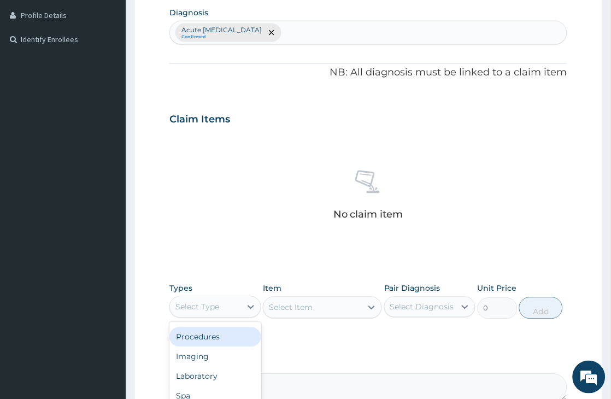
click at [215, 336] on div "Procedures" at bounding box center [214, 337] width 91 height 20
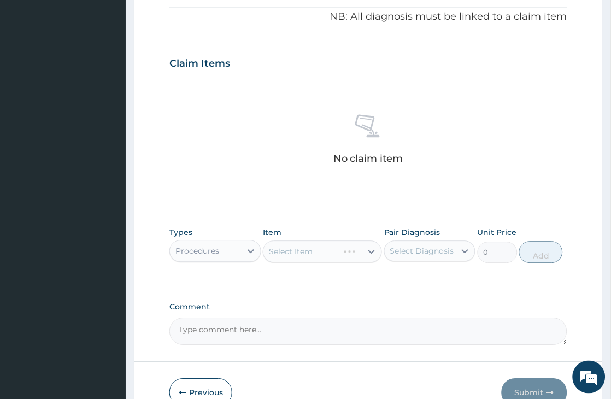
scroll to position [389, 0]
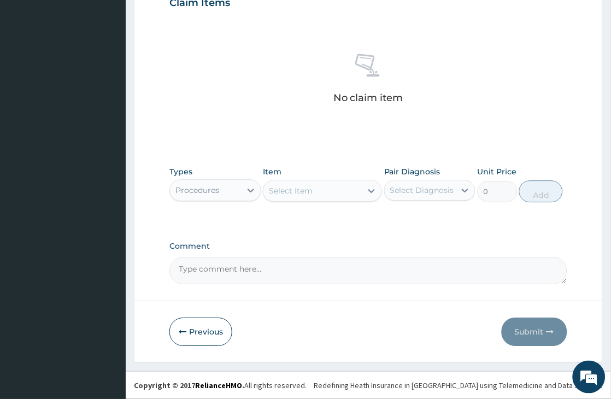
click at [300, 188] on div "Select Item" at bounding box center [291, 190] width 44 height 11
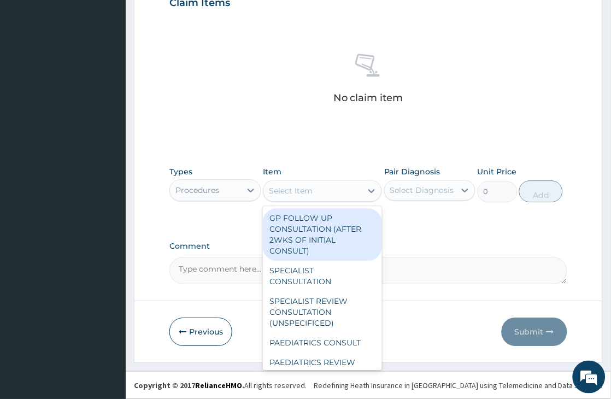
click at [298, 227] on div "GP FOLLOW UP CONSULTATION (AFTER 2WKS OF INITIAL CONSULT)" at bounding box center [322, 234] width 119 height 52
type input "1500"
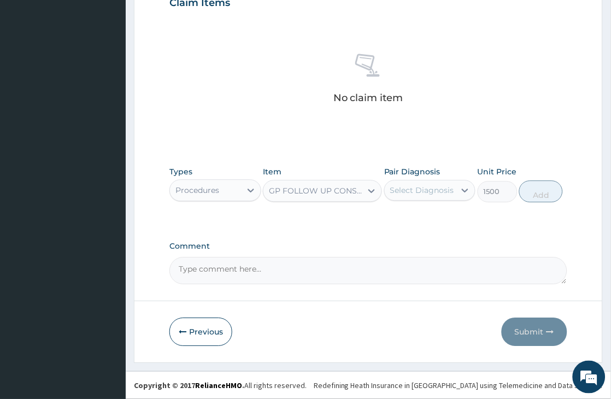
click at [394, 185] on div "Select Diagnosis" at bounding box center [422, 190] width 64 height 11
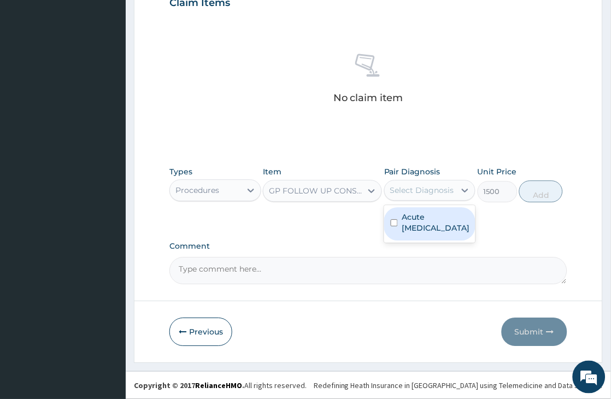
click at [434, 225] on label "Acute urinary tract infection" at bounding box center [436, 222] width 68 height 22
checkbox input "true"
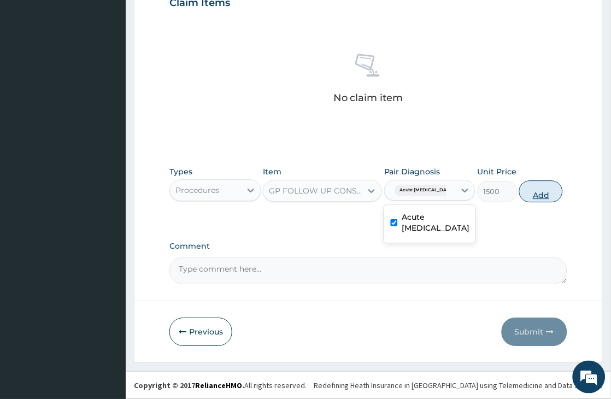
click at [551, 192] on button "Add" at bounding box center [541, 191] width 44 height 22
type input "0"
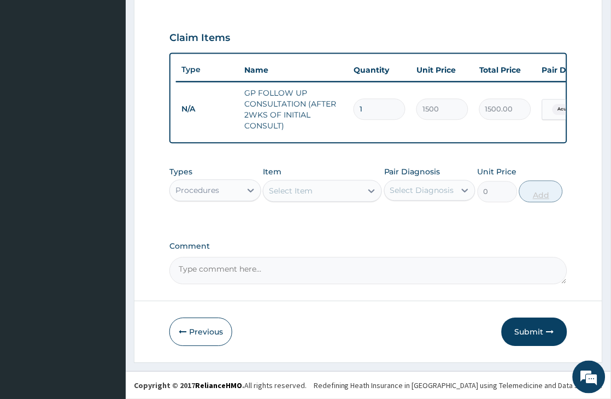
scroll to position [363, 0]
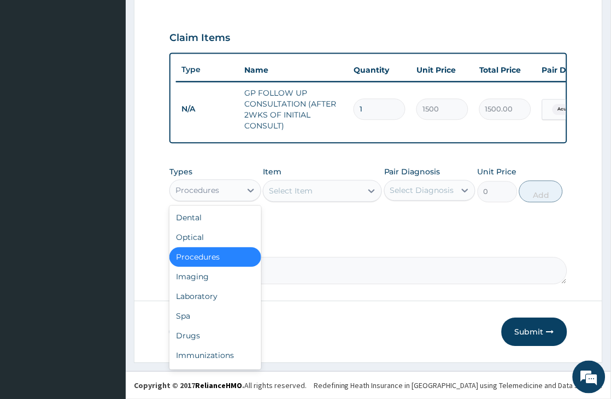
click at [215, 188] on div "Procedures" at bounding box center [197, 190] width 44 height 11
click at [218, 340] on div "Drugs" at bounding box center [214, 336] width 91 height 20
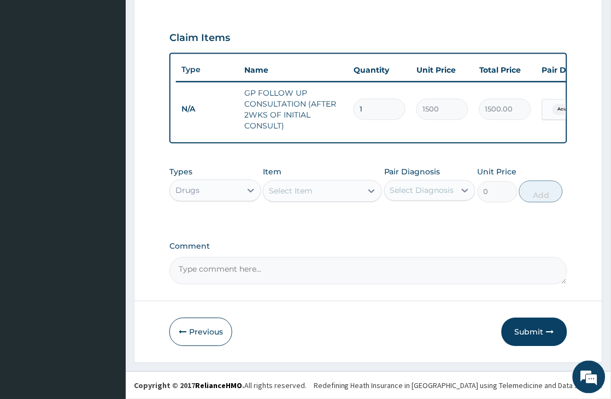
click at [310, 186] on div "Select Item" at bounding box center [291, 190] width 44 height 11
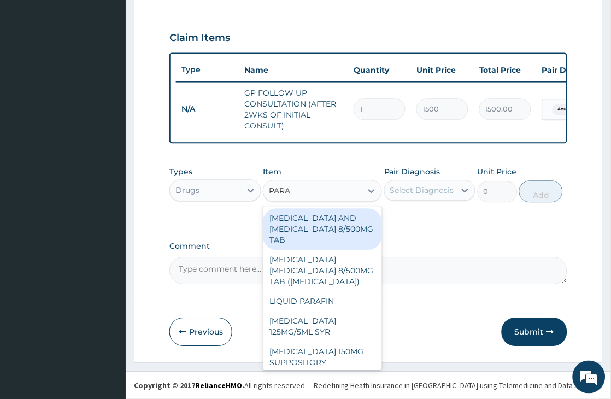
type input "PARAC"
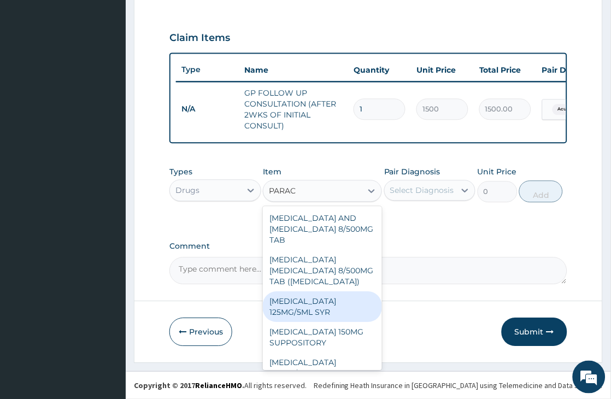
scroll to position [61, 0]
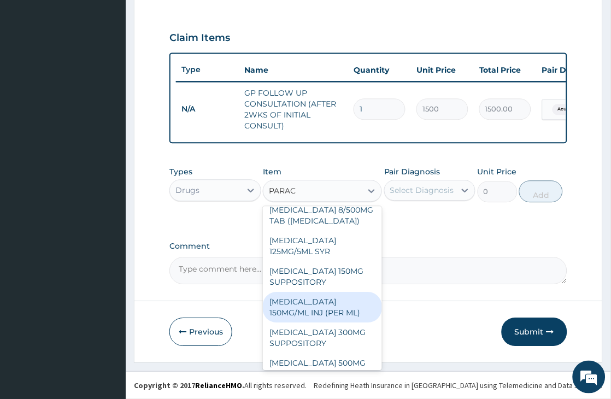
click at [347, 317] on div "PARACETAMOL 150MG/ML INJ (PER ML)" at bounding box center [322, 307] width 119 height 31
type input "200"
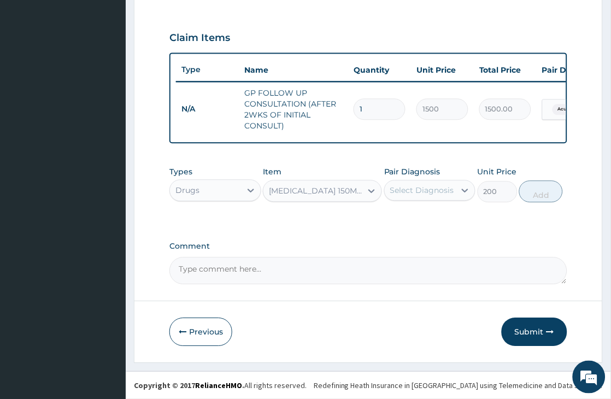
click at [421, 185] on div "Select Diagnosis" at bounding box center [422, 190] width 64 height 11
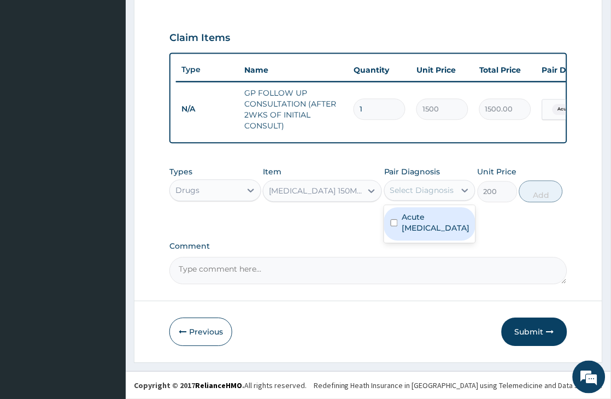
click at [430, 222] on label "Acute urinary tract infection" at bounding box center [436, 222] width 68 height 22
checkbox input "true"
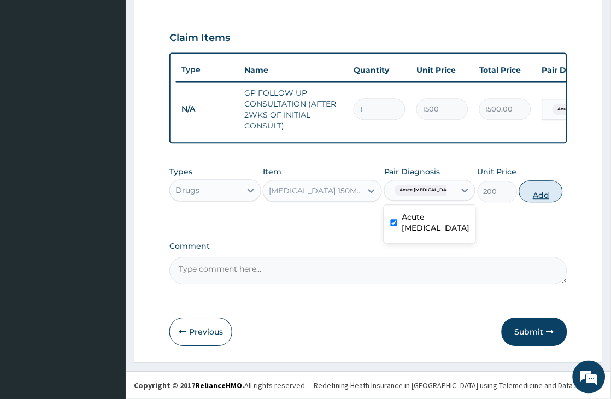
click at [559, 190] on button "Add" at bounding box center [541, 191] width 44 height 22
type input "0"
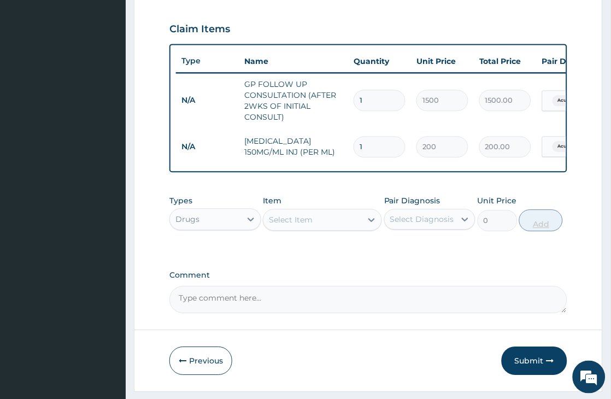
type input "0.00"
type input "2"
type input "400.00"
type input "2"
click at [445, 253] on div "Types Drugs Item Select Item Pair Diagnosis Select Diagnosis Unit Price 0 Add" at bounding box center [368, 221] width 398 height 63
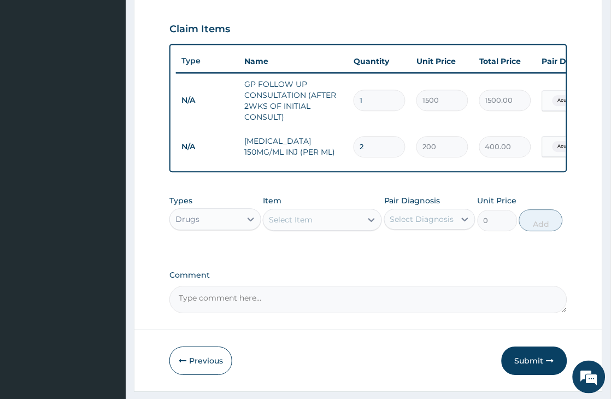
click at [292, 224] on div "Select Item" at bounding box center [291, 219] width 44 height 11
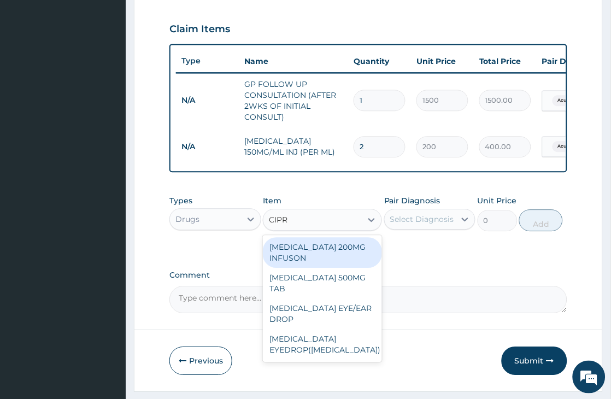
type input "CIPRO"
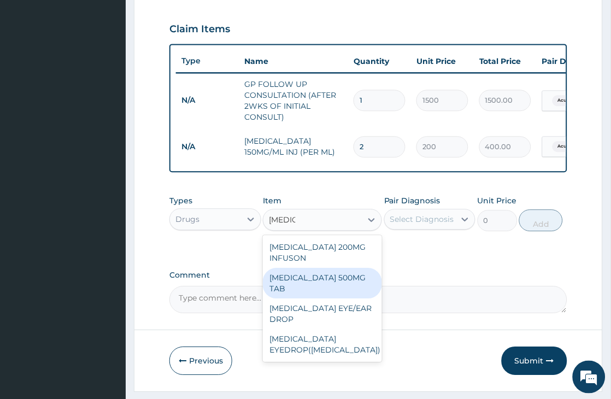
click at [340, 296] on div "CIPROFLOXACIN 500MG TAB" at bounding box center [322, 283] width 119 height 31
type input "300"
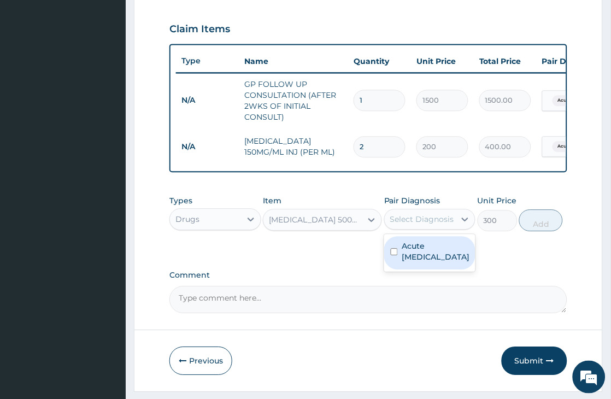
click at [423, 224] on div "Select Diagnosis" at bounding box center [422, 219] width 64 height 11
click at [429, 261] on label "Acute urinary tract infection" at bounding box center [436, 251] width 68 height 22
checkbox input "true"
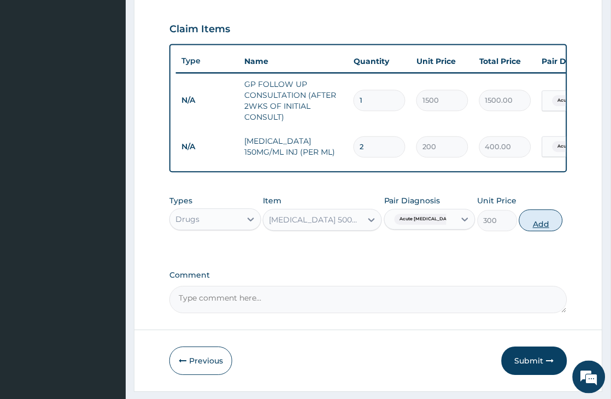
click at [541, 227] on button "Add" at bounding box center [541, 220] width 44 height 22
type input "0"
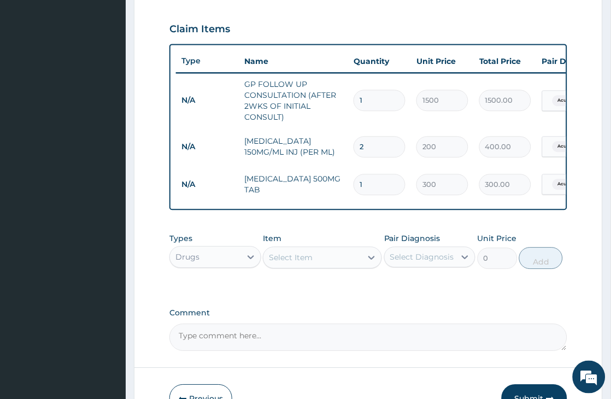
type input "10"
type input "3000.00"
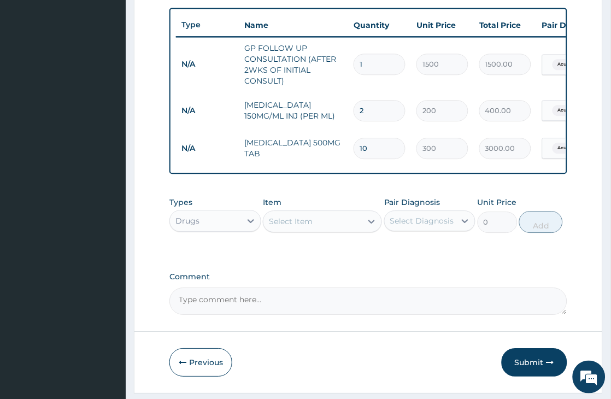
scroll to position [439, 0]
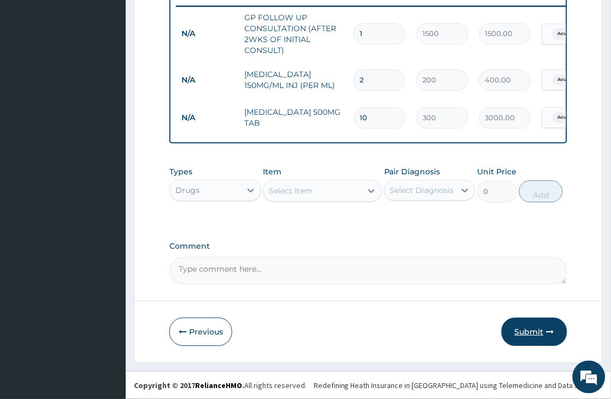
type input "10"
click at [537, 329] on button "Submit" at bounding box center [534, 331] width 66 height 28
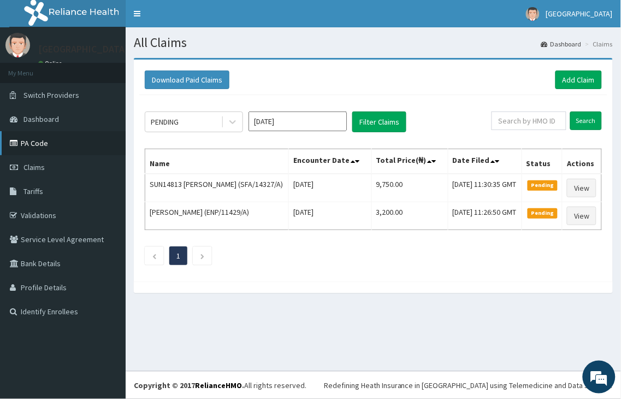
click at [37, 142] on link "PA Code" at bounding box center [63, 143] width 126 height 24
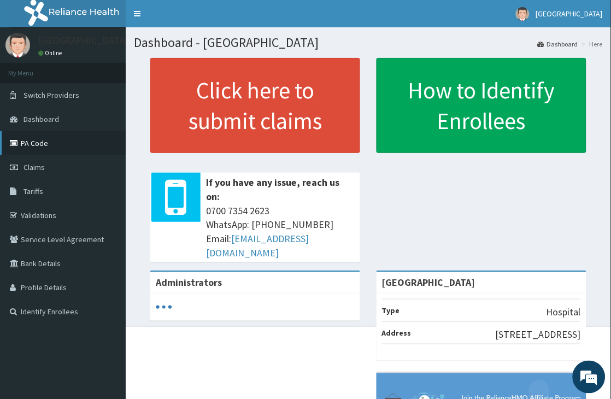
click at [40, 142] on link "PA Code" at bounding box center [63, 143] width 126 height 24
click at [31, 144] on link "PA Code" at bounding box center [63, 143] width 126 height 24
click at [40, 163] on span "Claims" at bounding box center [33, 167] width 21 height 10
click at [32, 142] on link "PA Code" at bounding box center [63, 143] width 126 height 24
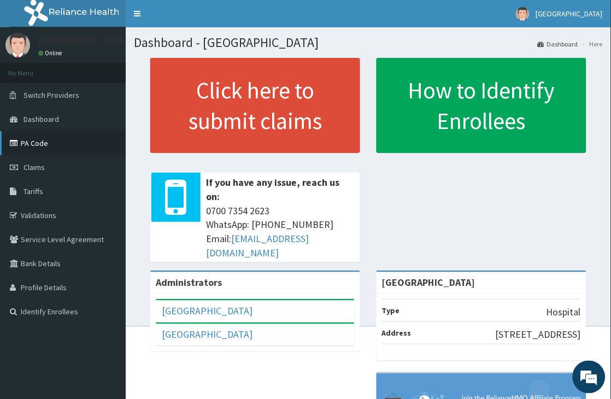
click at [32, 141] on link "PA Code" at bounding box center [63, 143] width 126 height 24
